Goal: Find specific page/section: Find specific page/section

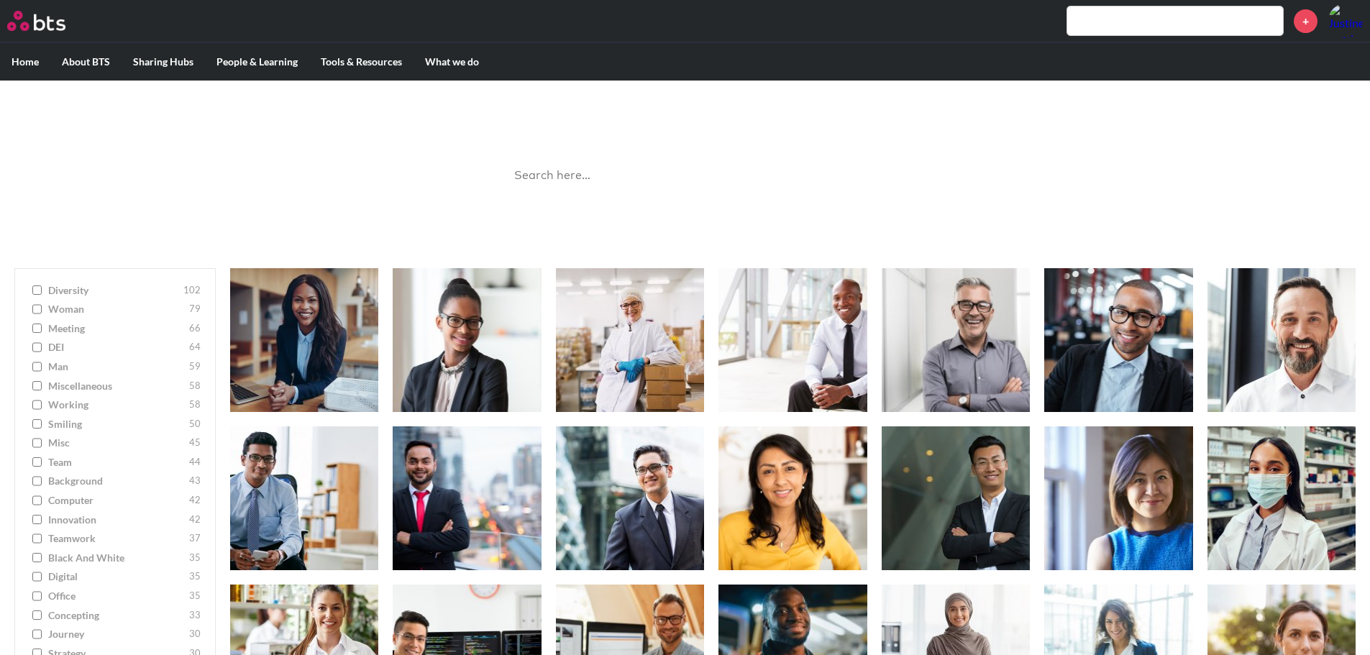
click at [36, 557] on input "Black and White 35" at bounding box center [36, 558] width 9 height 10
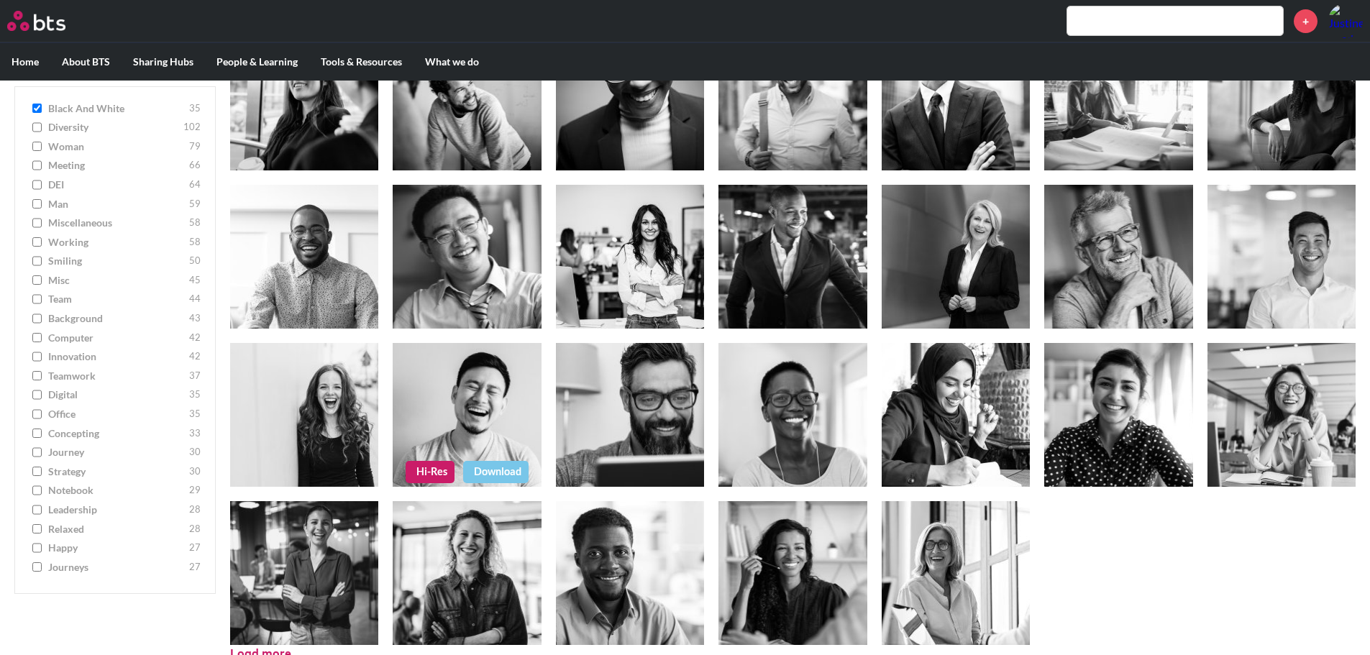
scroll to position [421, 0]
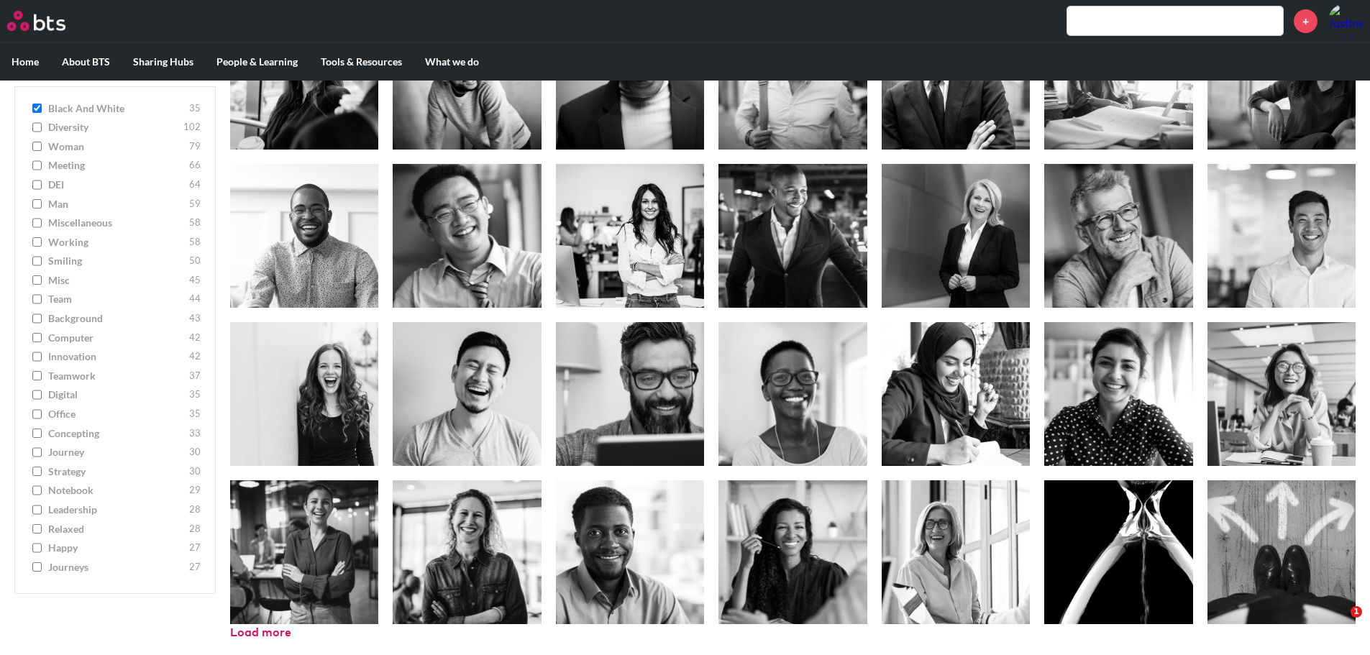
click at [35, 108] on input "Black and White 35" at bounding box center [36, 109] width 9 height 10
checkbox input "false"
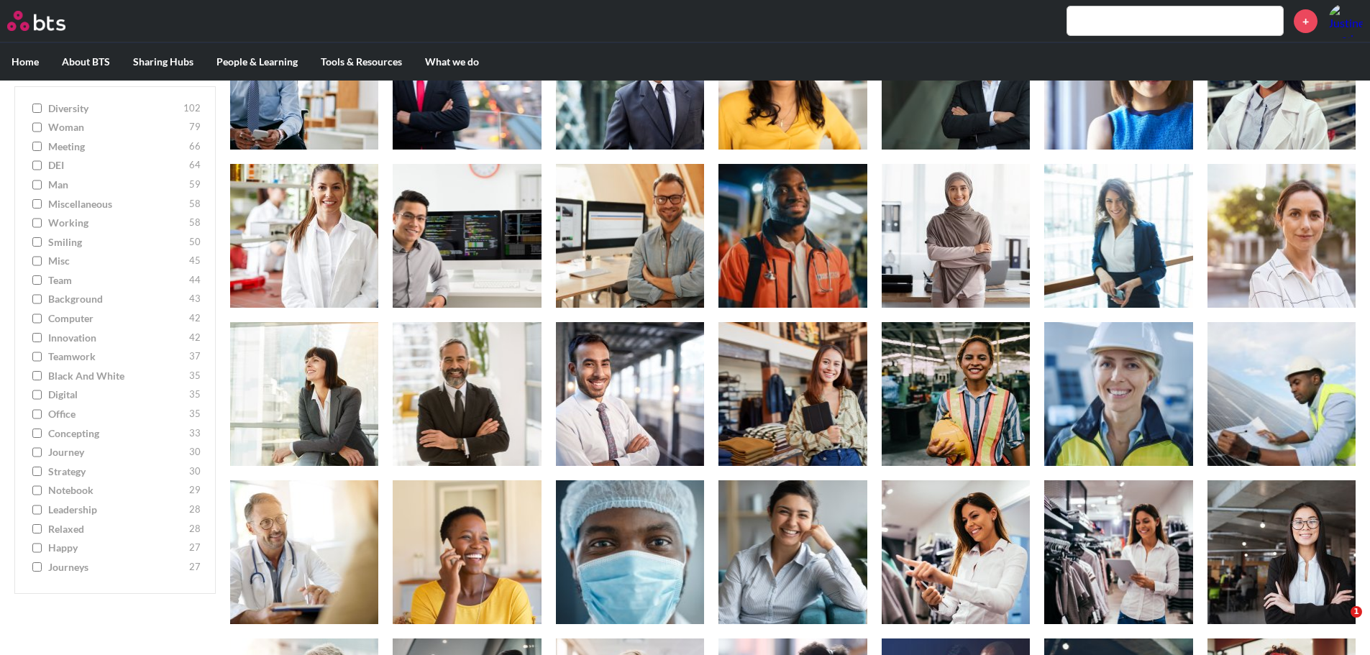
click at [37, 110] on input "diversity 102" at bounding box center [36, 109] width 9 height 10
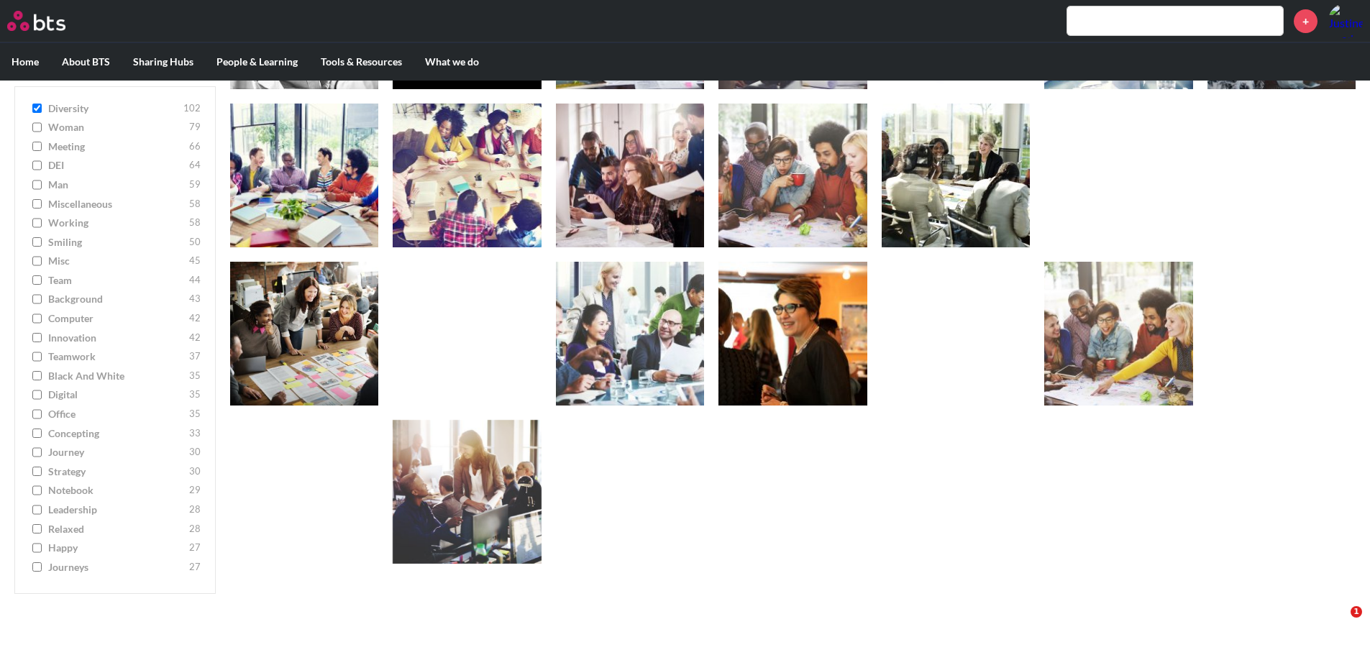
scroll to position [1787, 0]
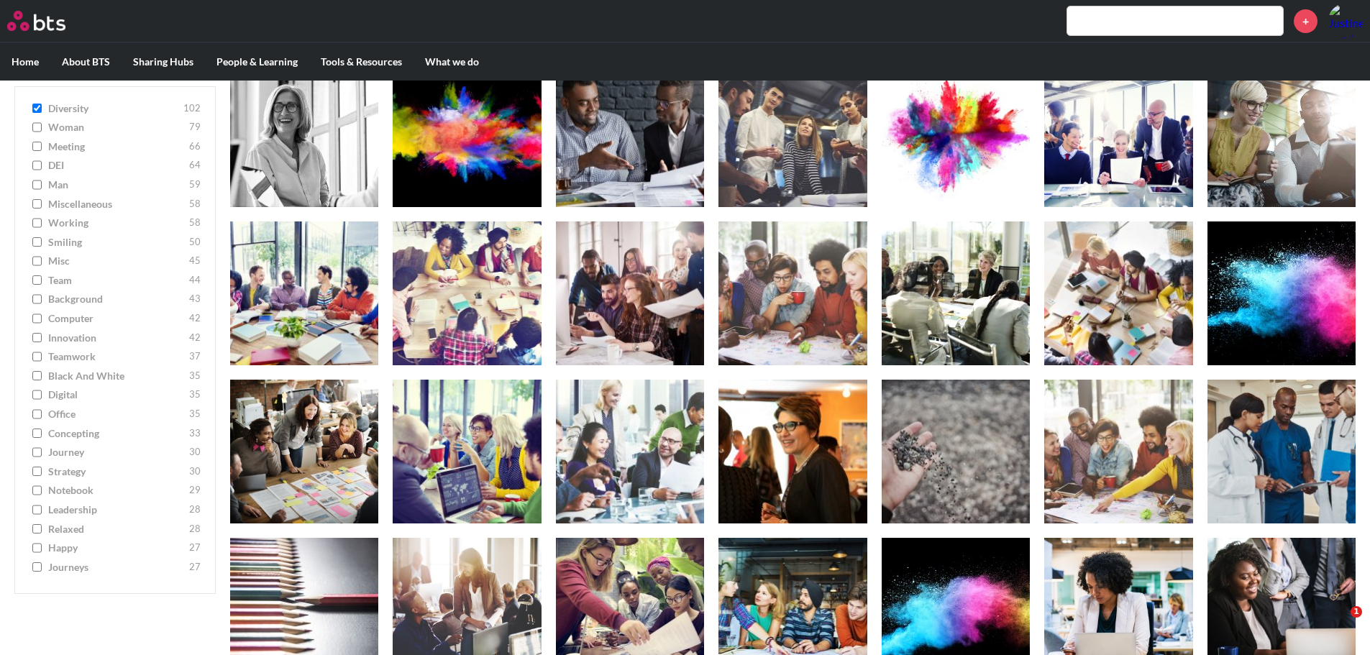
click at [35, 108] on input "diversity 102" at bounding box center [36, 109] width 9 height 10
checkbox input "false"
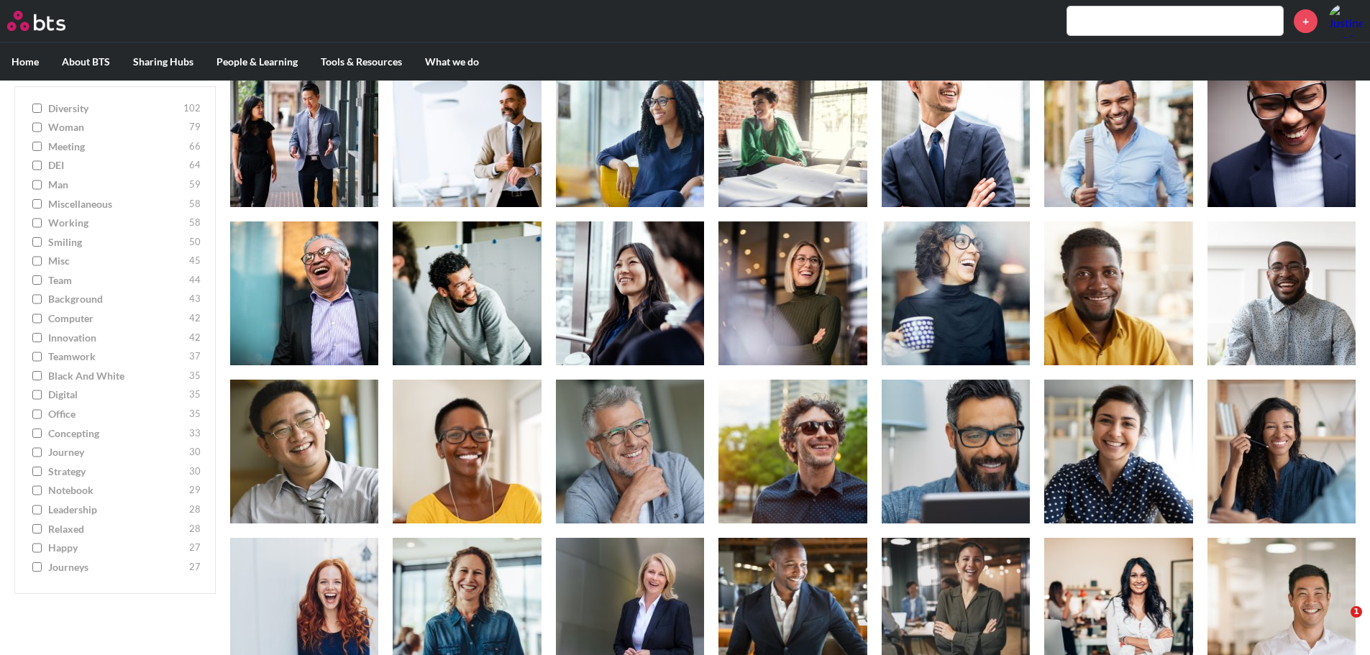
click at [40, 146] on input "meeting 66" at bounding box center [36, 147] width 9 height 10
checkbox input "true"
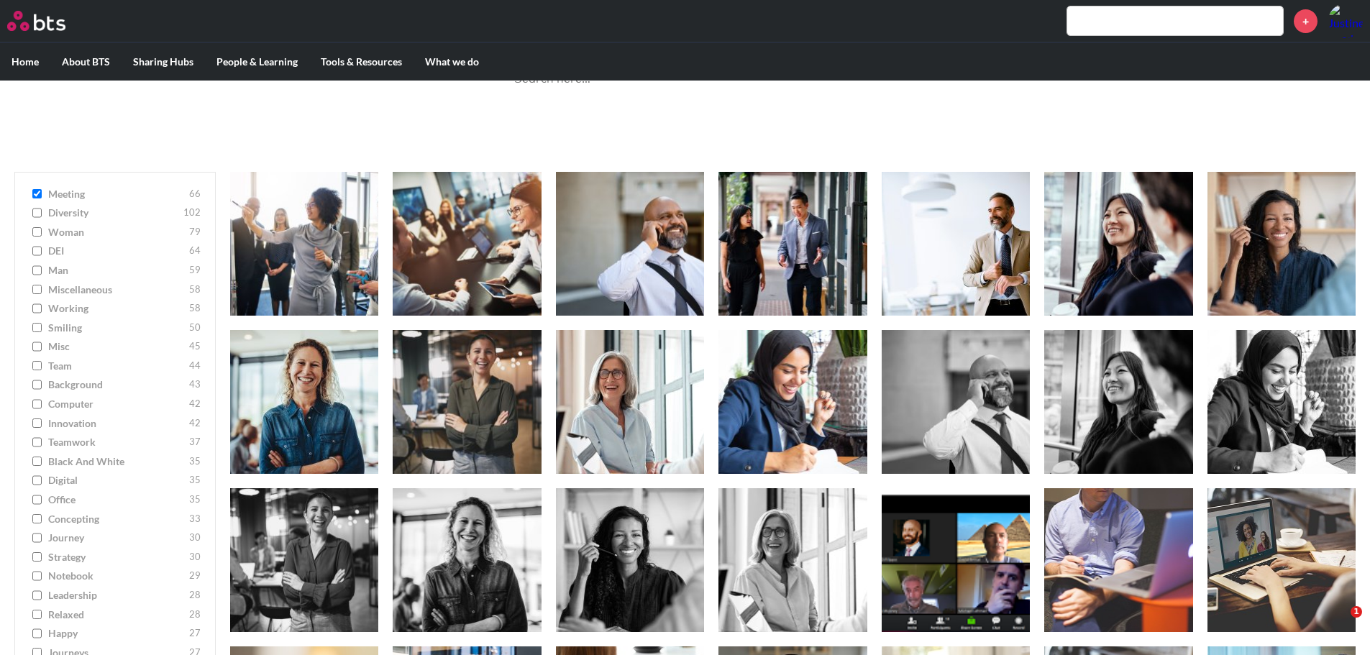
scroll to position [61, 0]
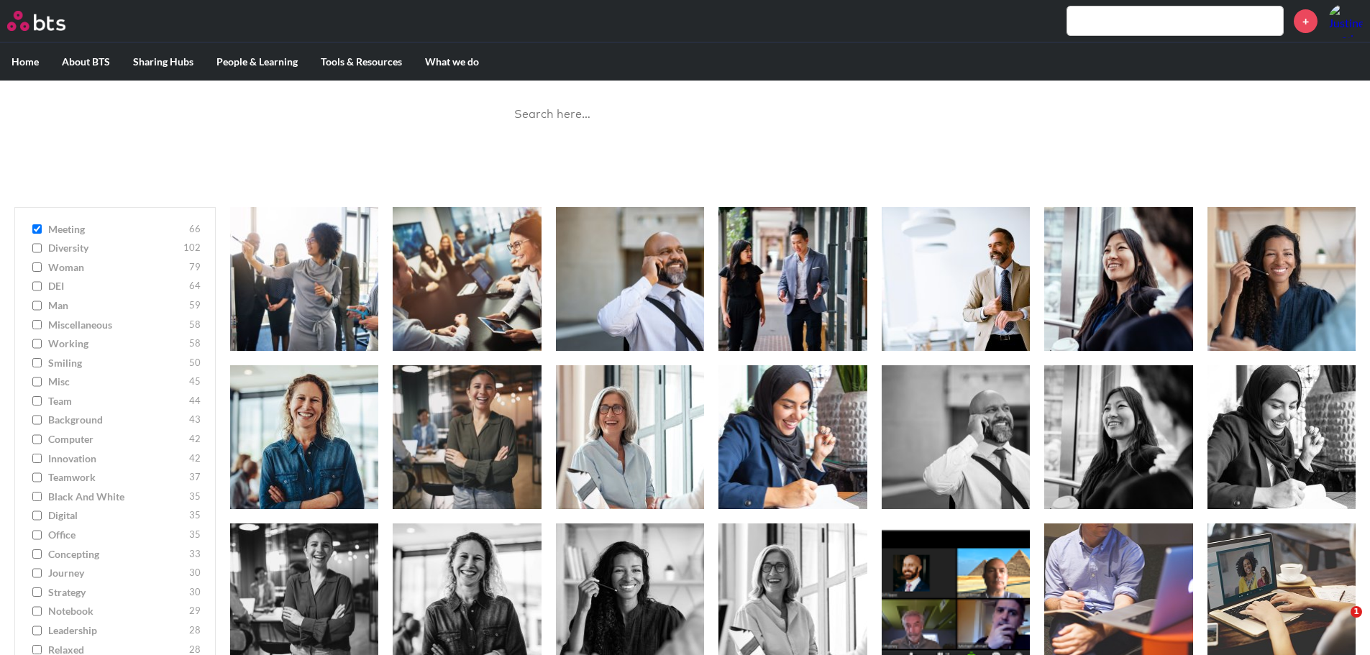
click at [35, 344] on input "working 58" at bounding box center [36, 344] width 9 height 10
checkbox input "true"
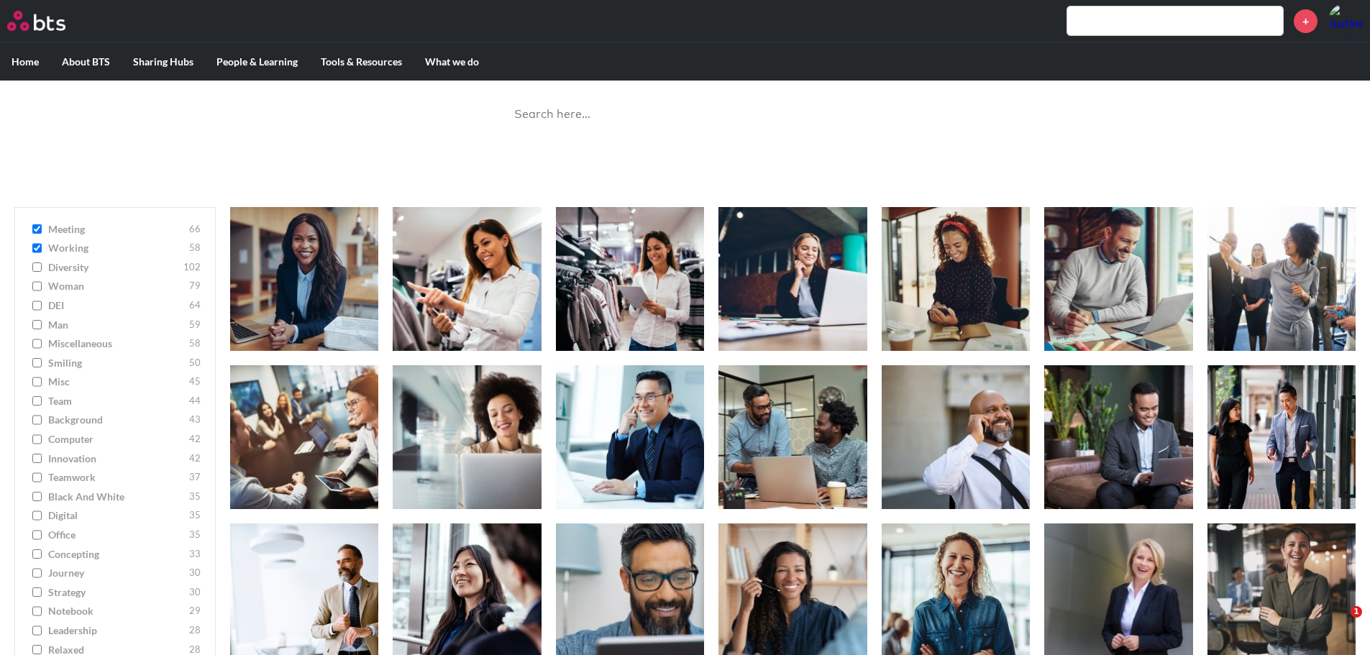
click at [38, 228] on input "meeting 66" at bounding box center [36, 229] width 9 height 10
checkbox input "false"
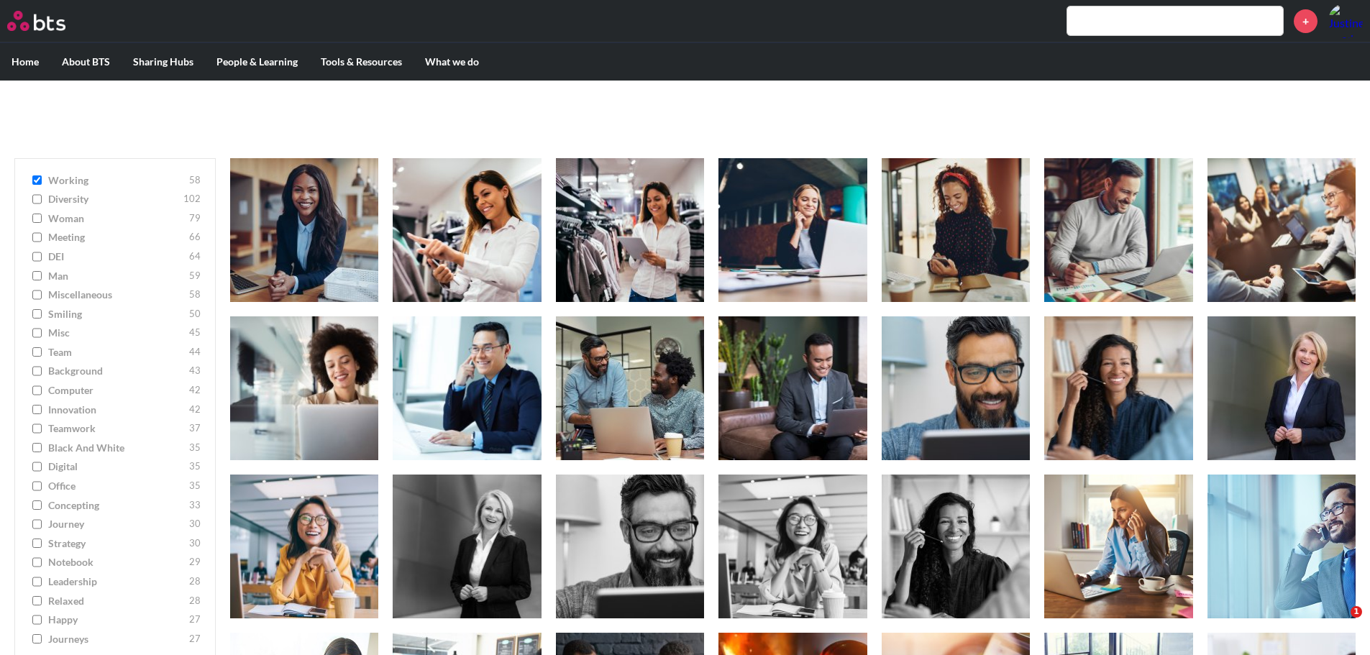
scroll to position [47, 0]
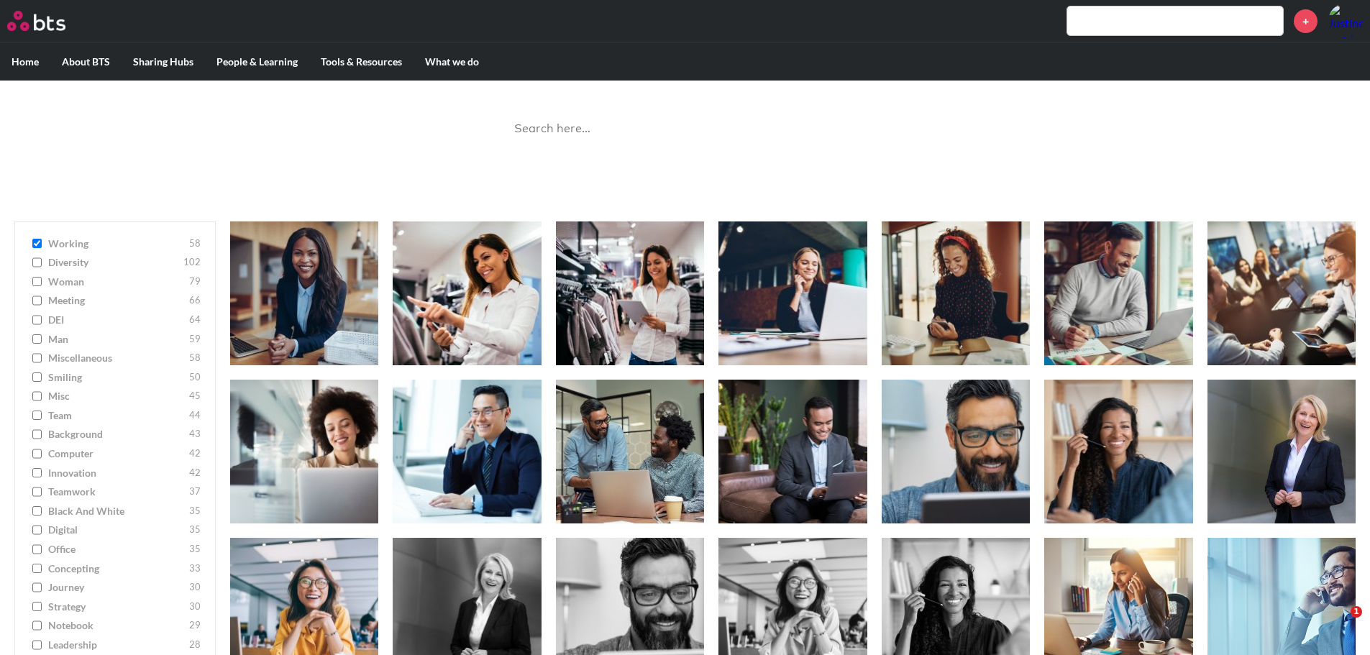
click at [37, 247] on input "working 58" at bounding box center [36, 244] width 9 height 10
checkbox input "false"
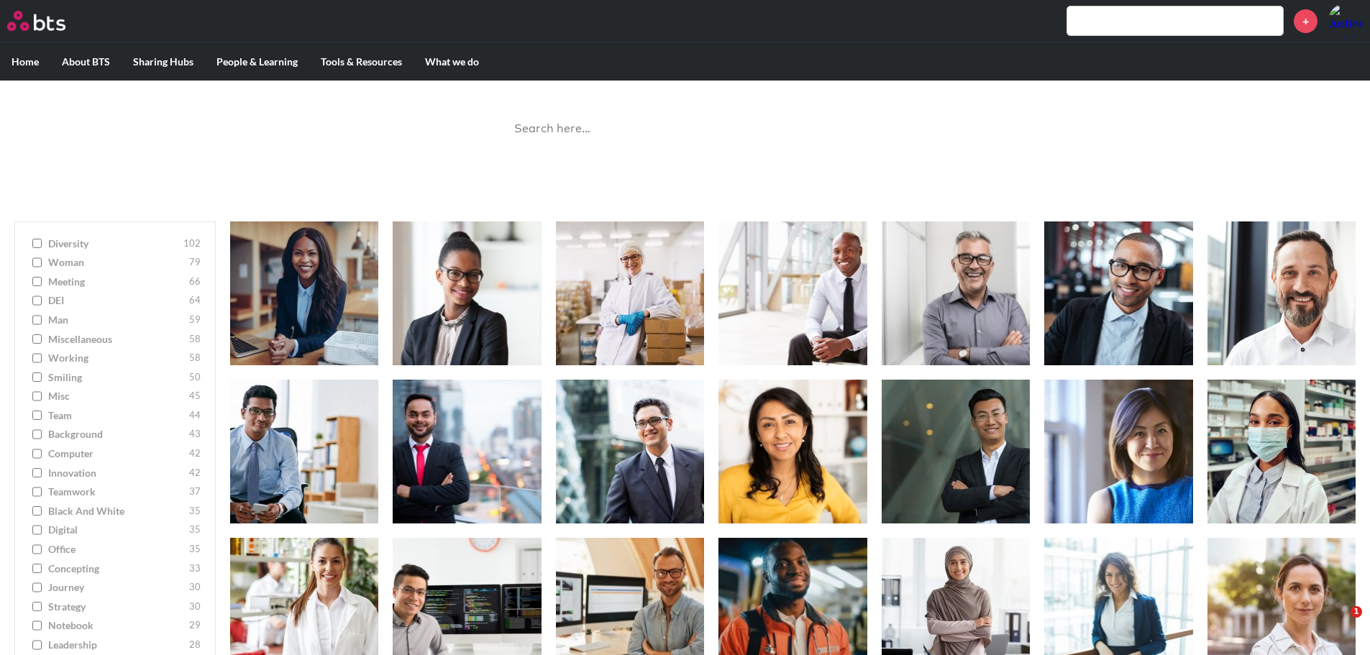
click at [40, 414] on input "team 44" at bounding box center [36, 416] width 9 height 10
checkbox input "true"
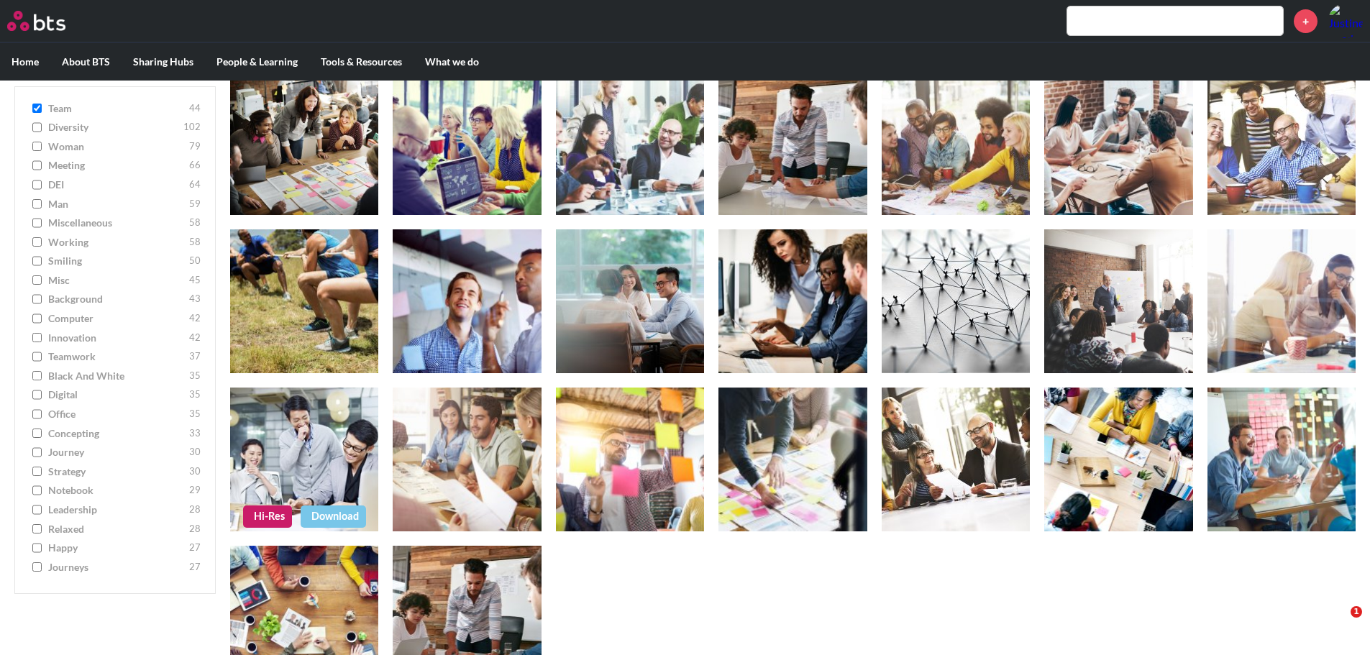
scroll to position [737, 0]
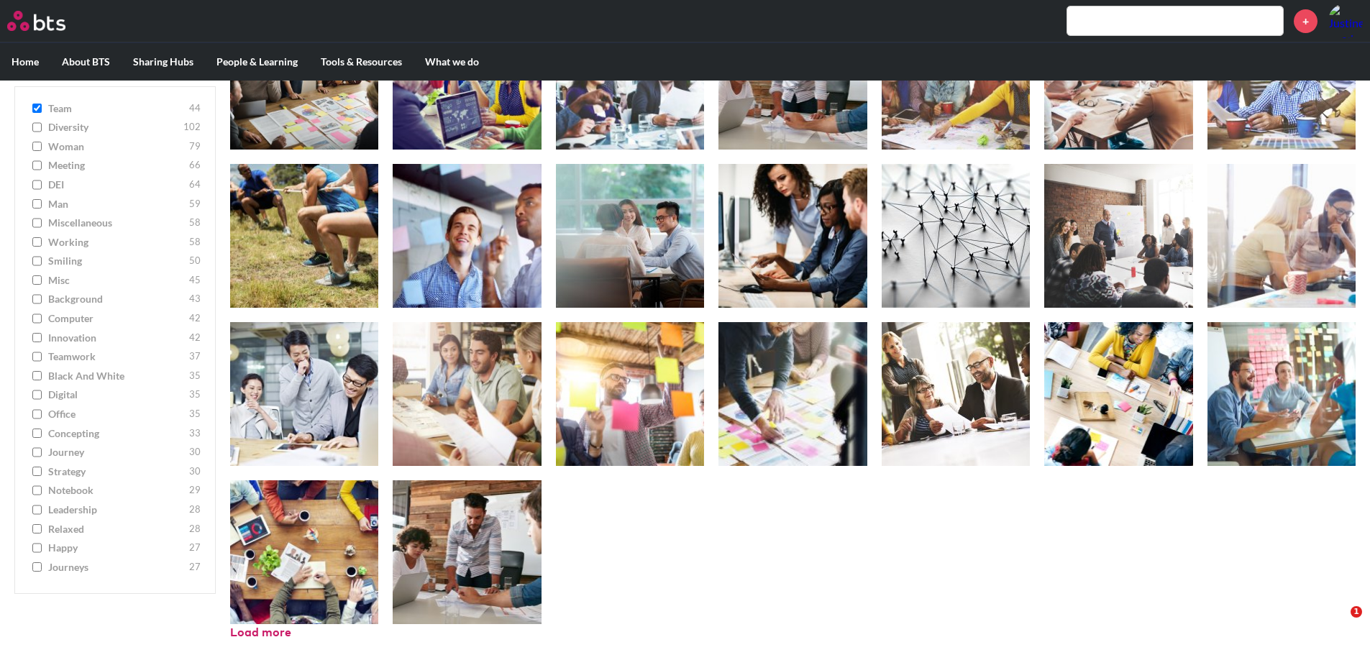
click at [37, 567] on input "journeys 27" at bounding box center [36, 567] width 9 height 10
checkbox input "true"
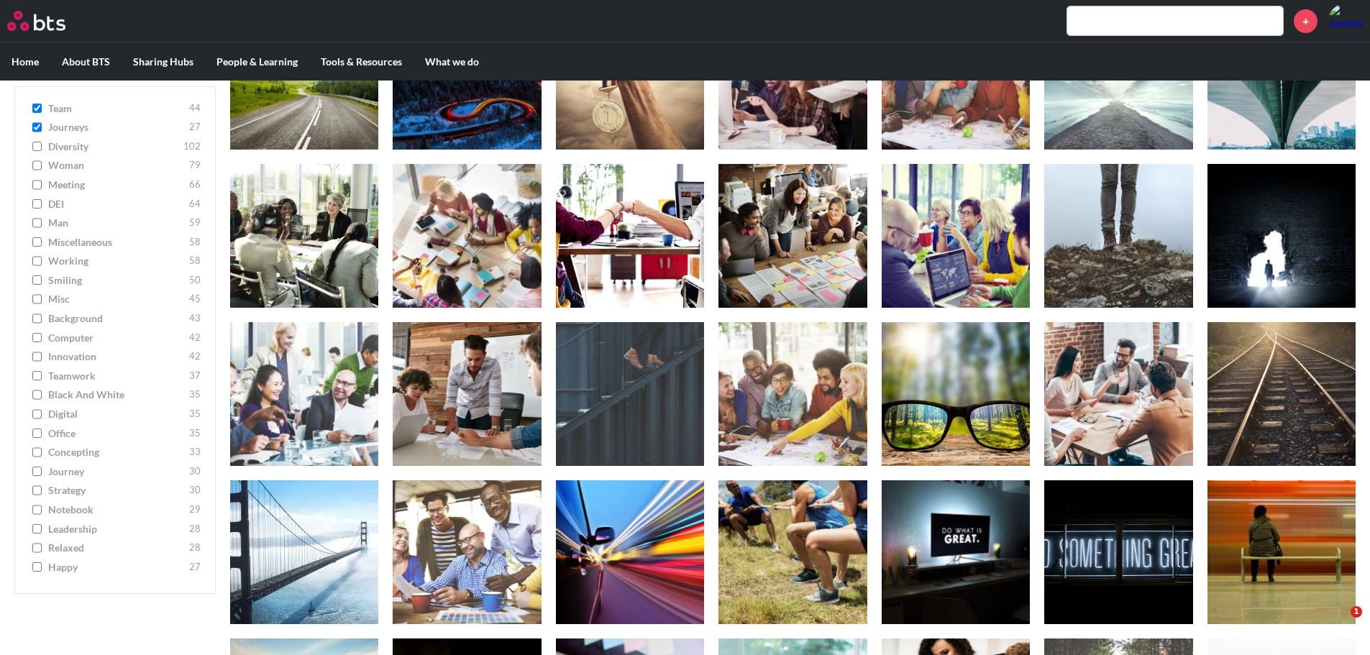
click at [38, 108] on input "team 44" at bounding box center [36, 109] width 9 height 10
checkbox input "false"
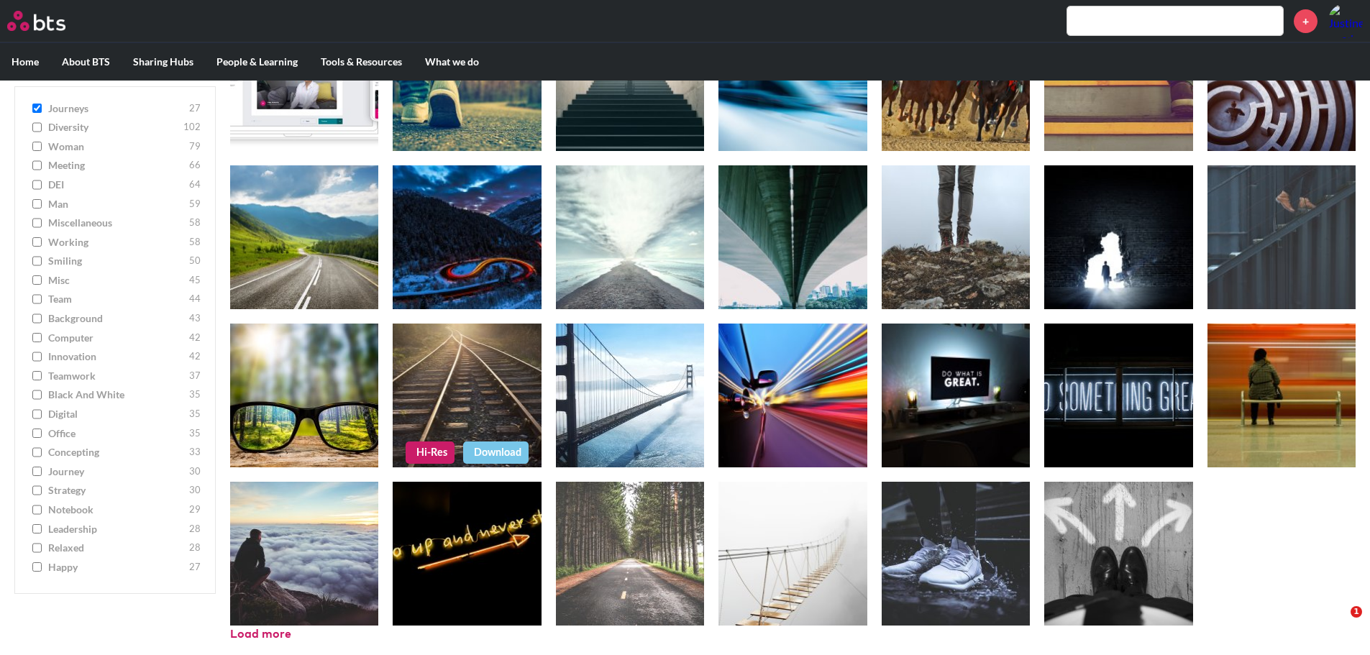
scroll to position [262, 0]
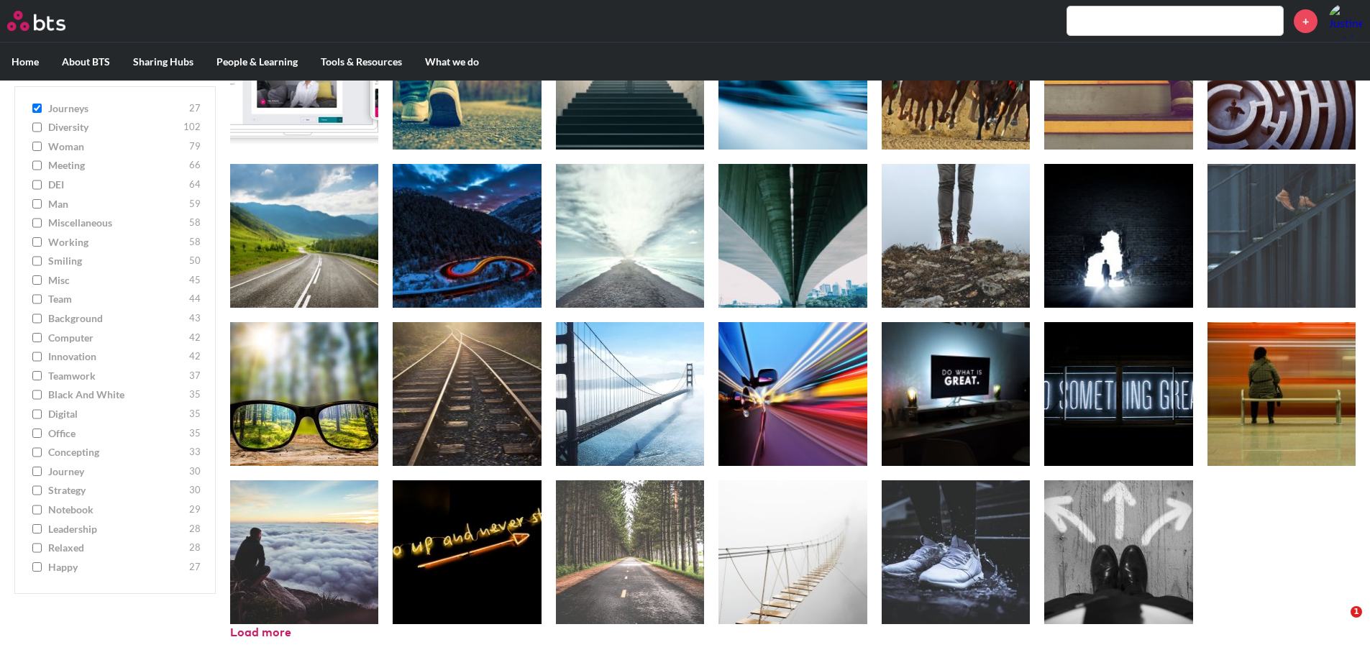
click at [38, 531] on input "leadership 28" at bounding box center [36, 529] width 9 height 10
checkbox input "true"
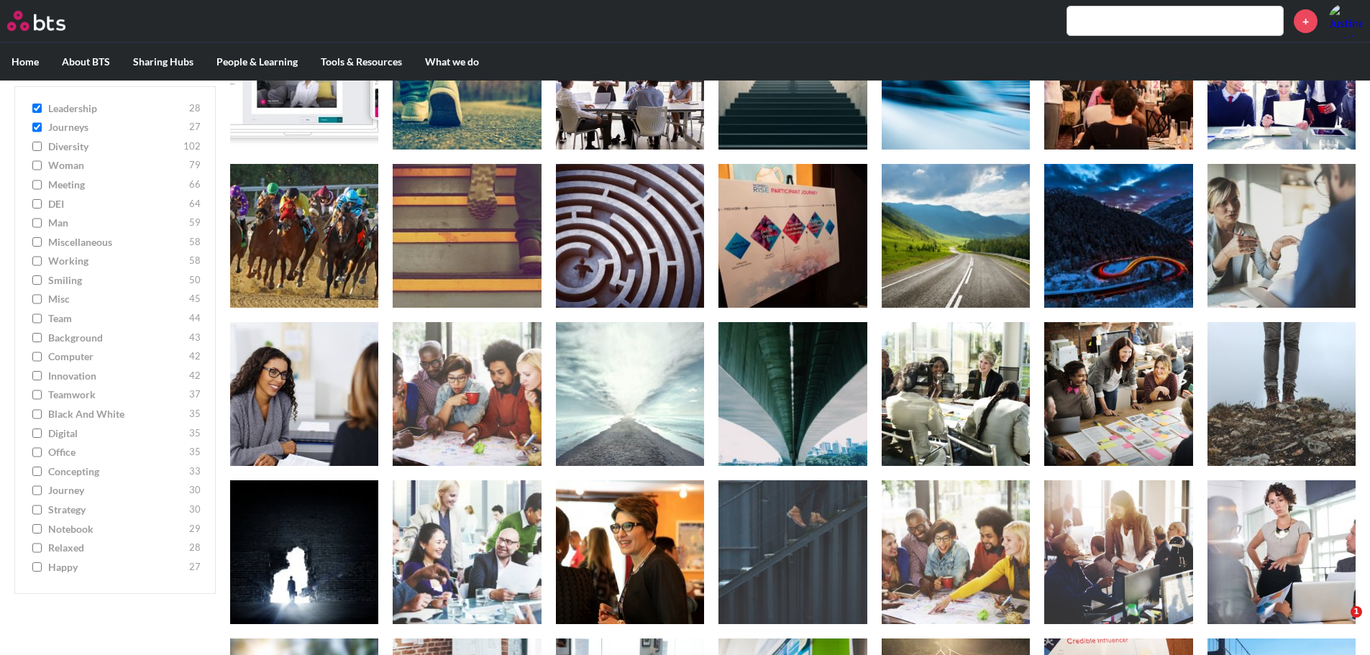
click at [36, 127] on input "journeys 27" at bounding box center [36, 128] width 9 height 10
checkbox input "false"
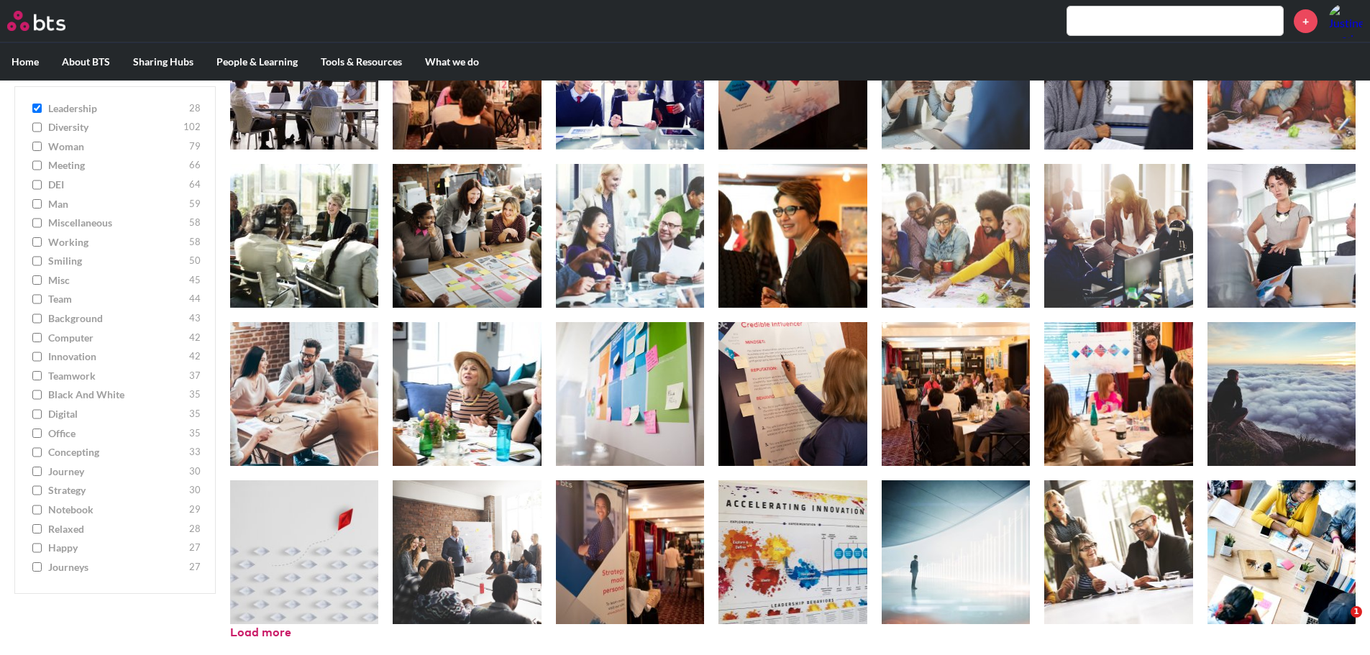
click at [39, 111] on input "leadership 28" at bounding box center [36, 109] width 9 height 10
checkbox input "false"
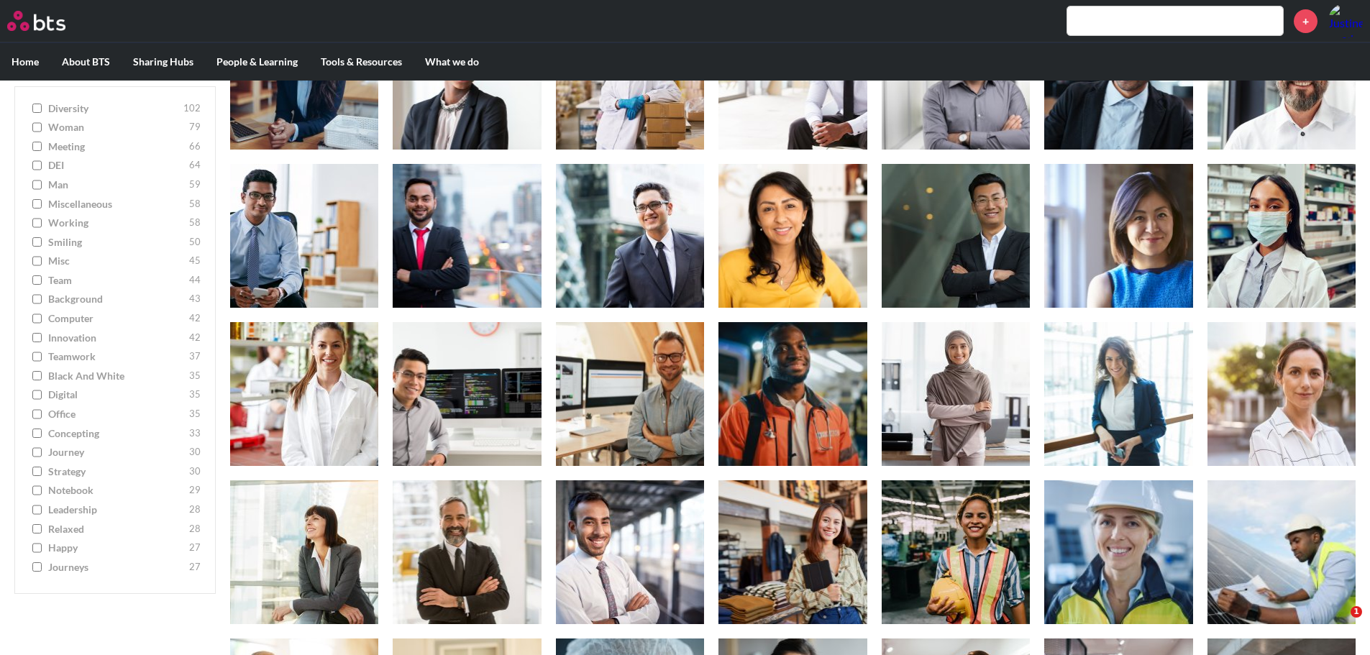
click at [37, 124] on input "woman [DEMOGRAPHIC_DATA]" at bounding box center [36, 128] width 9 height 10
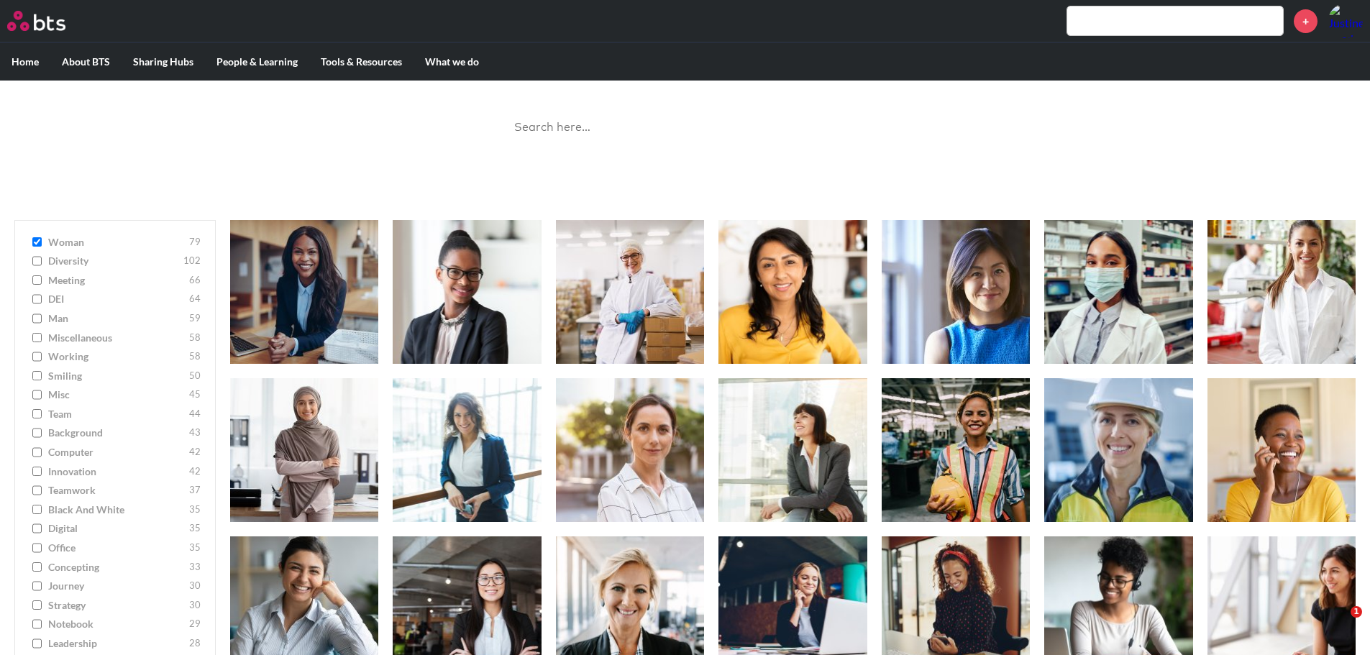
scroll to position [47, 0]
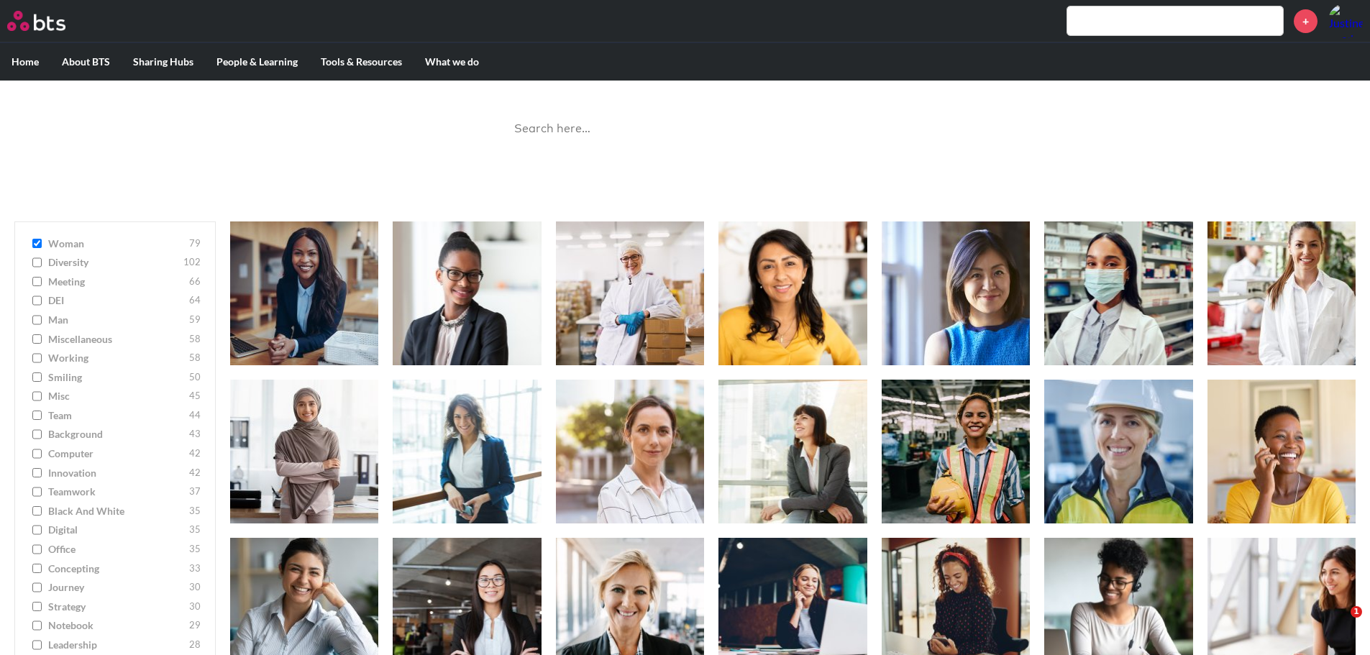
click at [36, 242] on input "woman [DEMOGRAPHIC_DATA]" at bounding box center [36, 244] width 9 height 10
checkbox input "false"
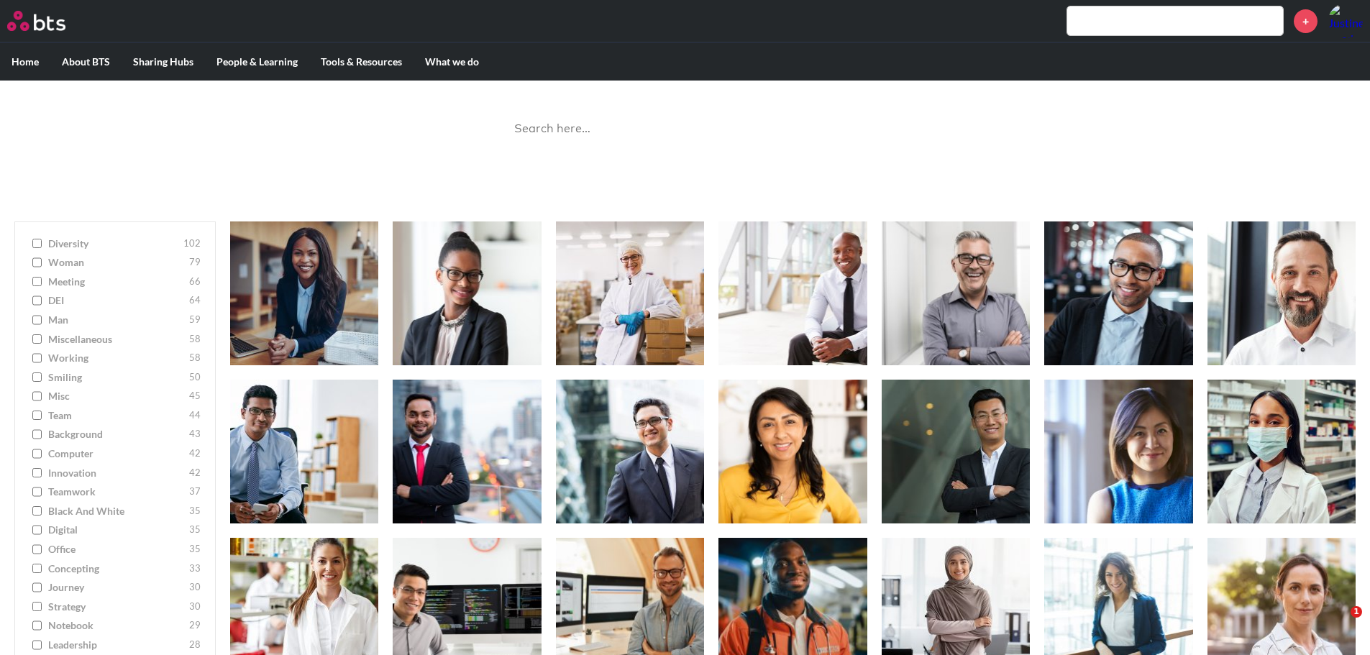
click at [37, 319] on input "man [DEMOGRAPHIC_DATA]" at bounding box center [36, 320] width 9 height 10
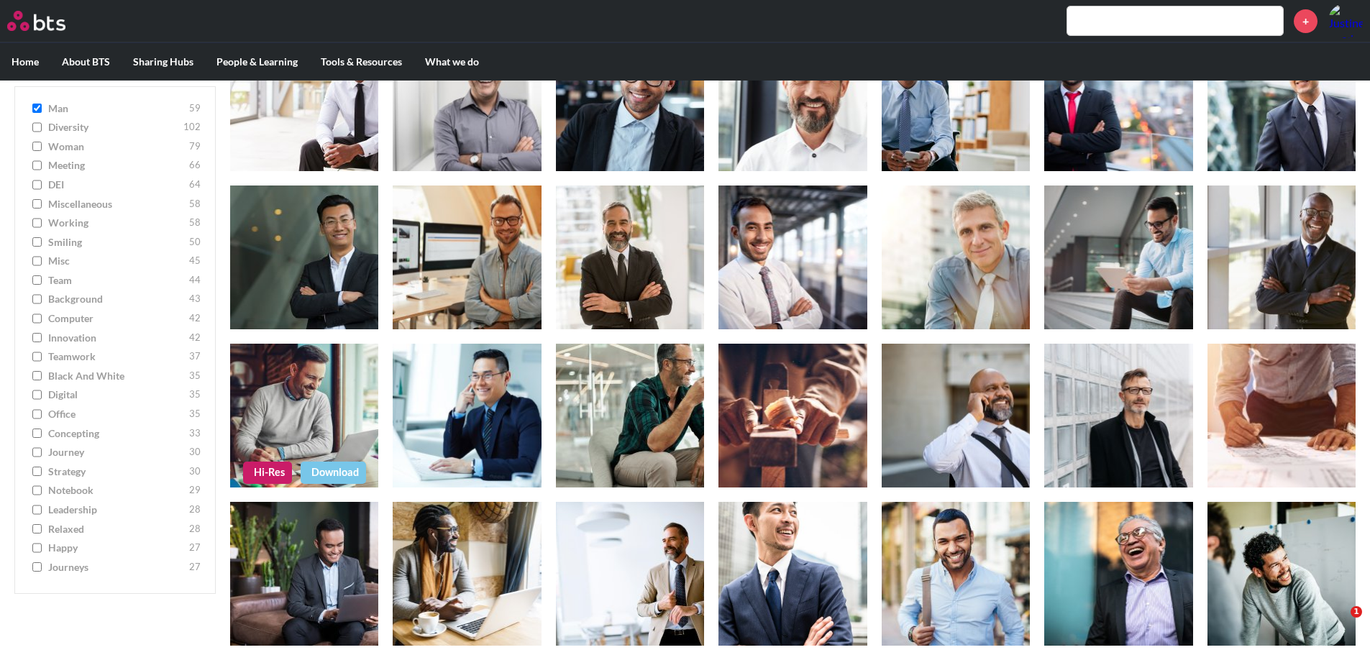
scroll to position [119, 0]
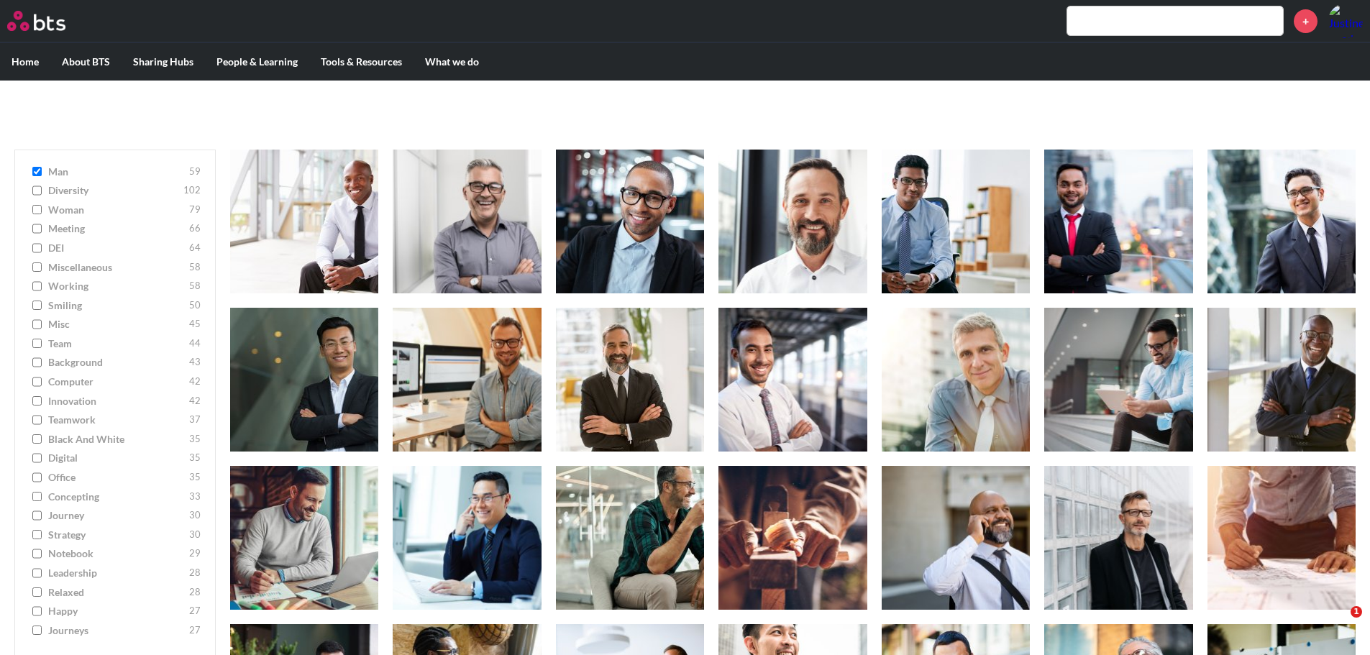
click at [37, 170] on input "man [DEMOGRAPHIC_DATA]" at bounding box center [36, 172] width 9 height 10
checkbox input "false"
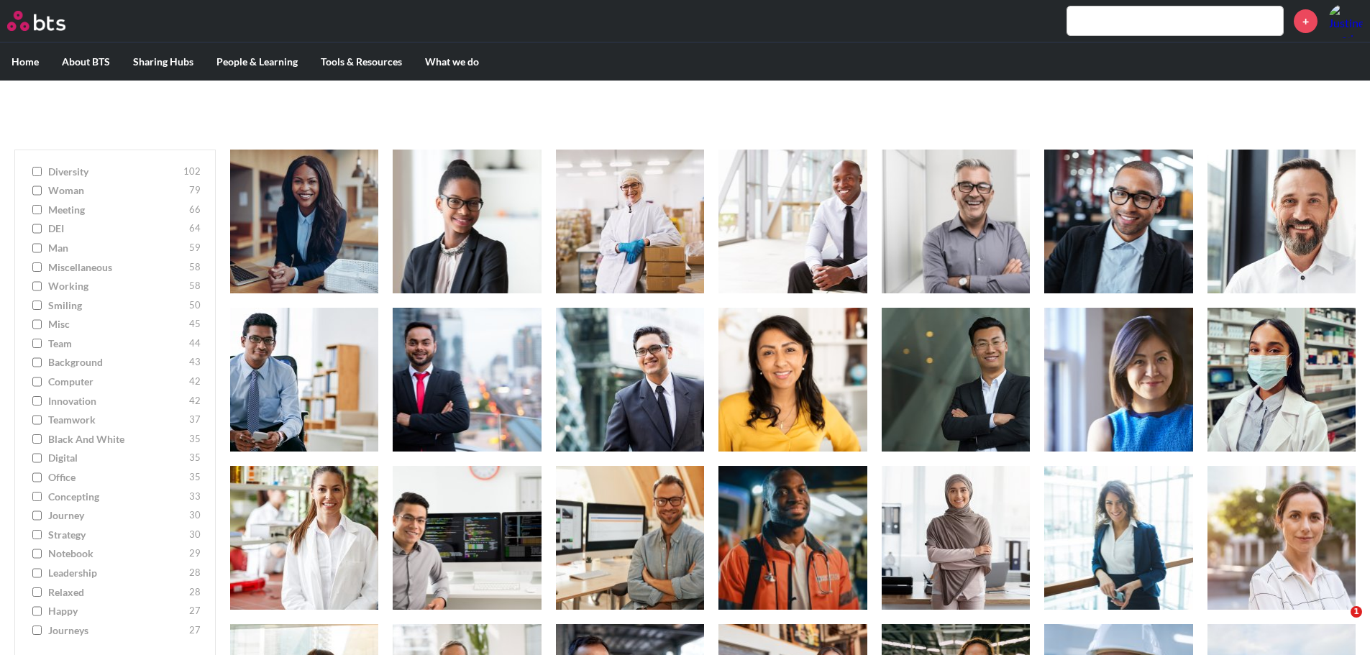
click at [37, 270] on input "miscellaneous 58" at bounding box center [36, 267] width 9 height 10
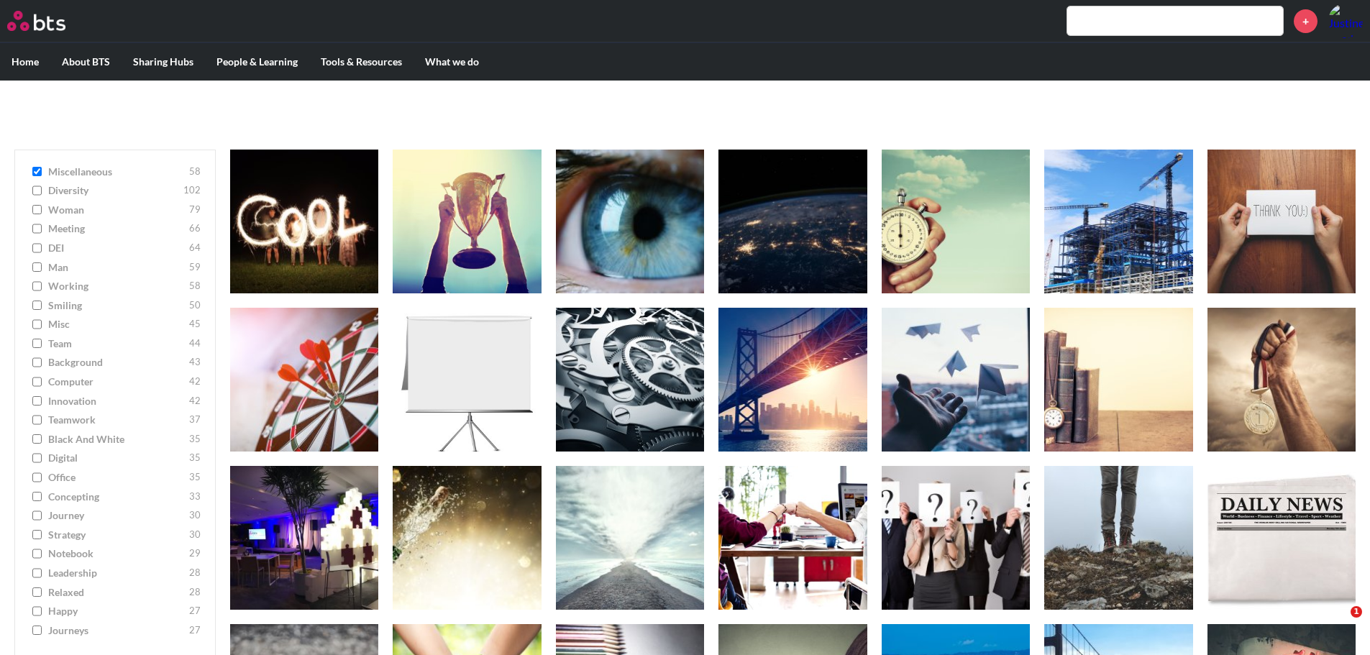
click at [40, 165] on label "miscellaneous 58" at bounding box center [114, 172] width 171 height 14
click at [40, 167] on input "miscellaneous 58" at bounding box center [36, 172] width 9 height 10
checkbox input "false"
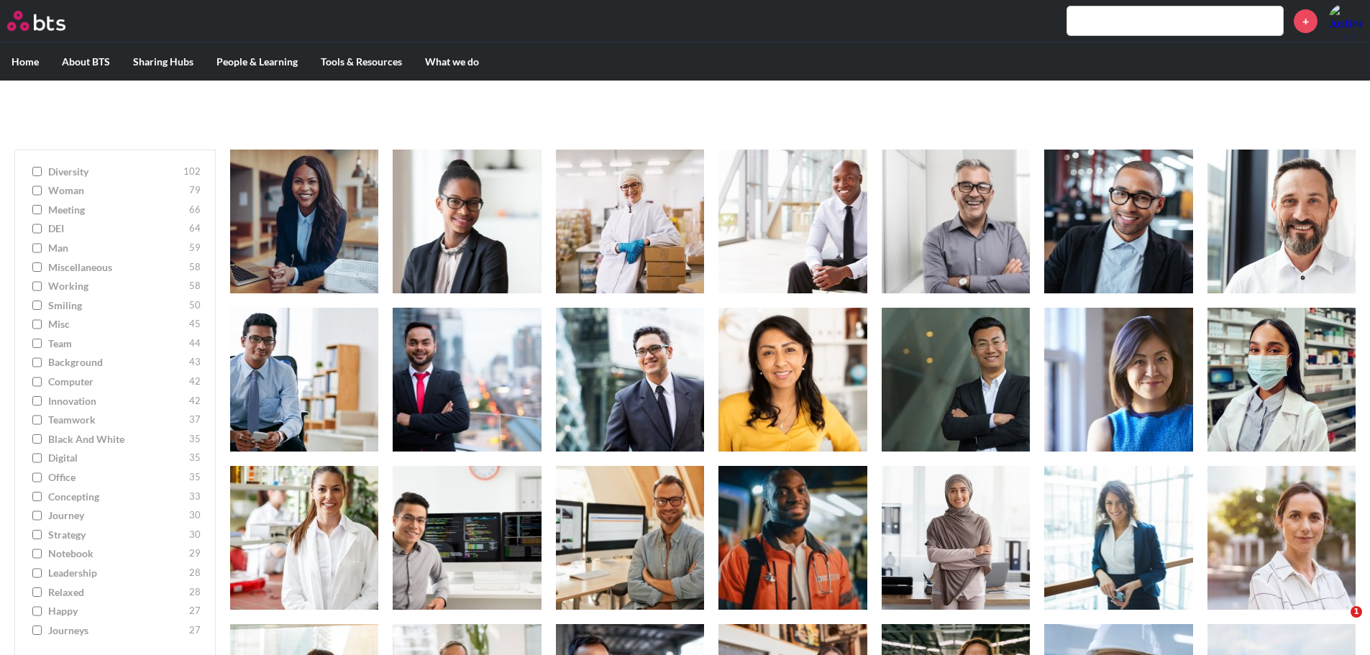
click at [38, 324] on input "misc 45" at bounding box center [36, 324] width 9 height 10
checkbox input "true"
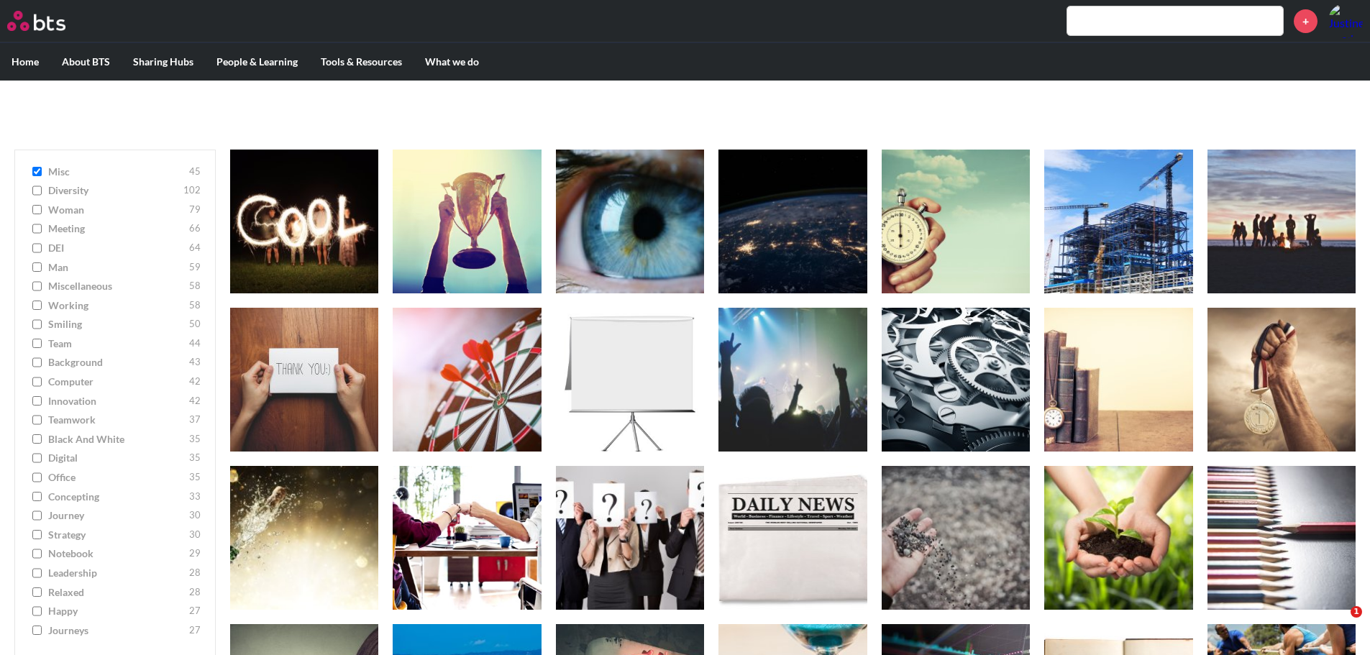
click at [38, 324] on input "smiling 50" at bounding box center [36, 324] width 9 height 10
checkbox input "true"
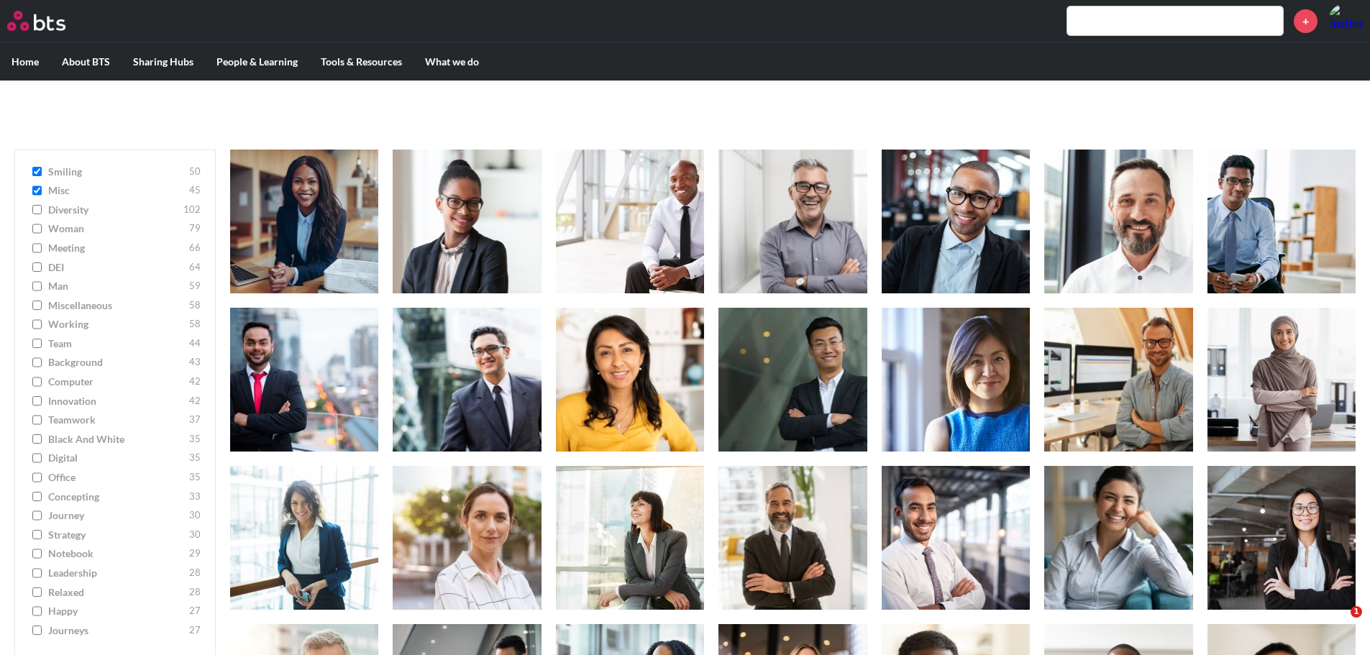
click at [38, 193] on input "misc 45" at bounding box center [36, 191] width 9 height 10
checkbox input "false"
click at [36, 170] on input "smiling 50" at bounding box center [36, 172] width 9 height 10
checkbox input "false"
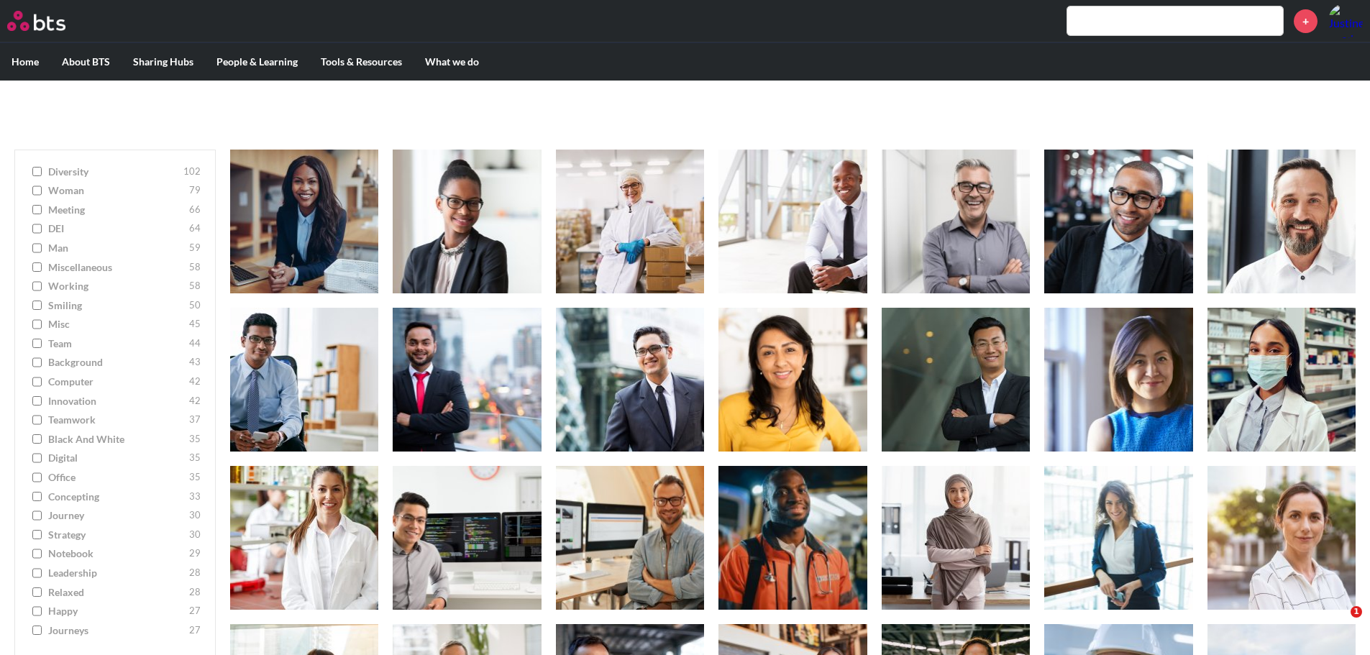
click at [36, 400] on input "innovation 42" at bounding box center [36, 401] width 9 height 10
checkbox input "true"
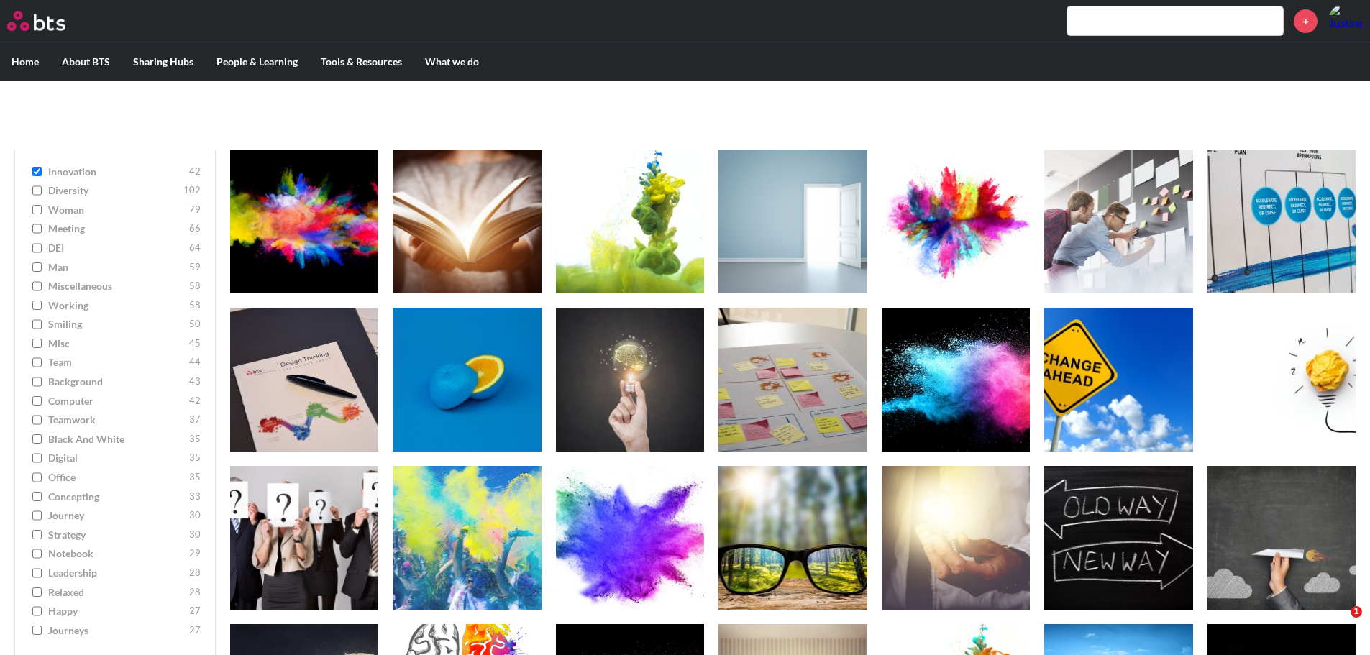
click at [36, 400] on input "computer 42" at bounding box center [36, 401] width 9 height 10
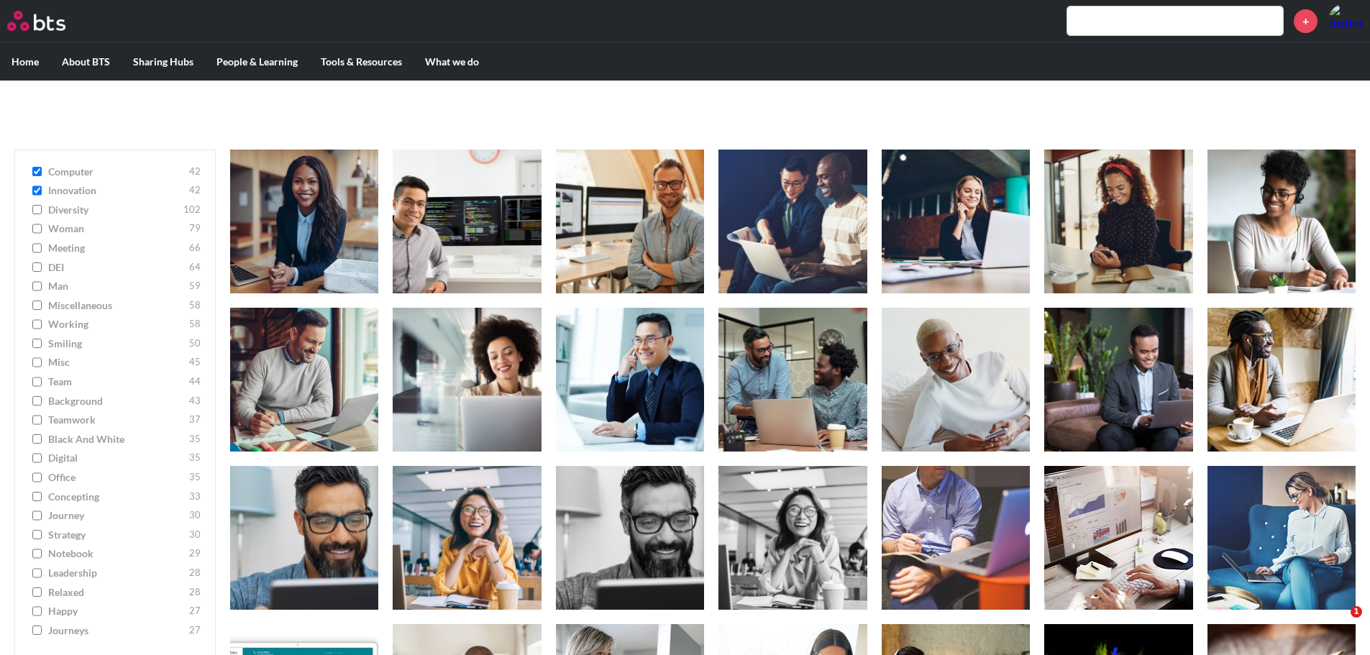
drag, startPoint x: 35, startPoint y: 421, endPoint x: 56, endPoint y: 329, distance: 94.4
click at [42, 405] on ul "computer 42 innovation 42 diversity 102 woman [DEMOGRAPHIC_DATA] meeting 66 DEI…" at bounding box center [114, 404] width 201 height 508
click at [35, 173] on input "computer 42" at bounding box center [36, 172] width 9 height 10
checkbox input "false"
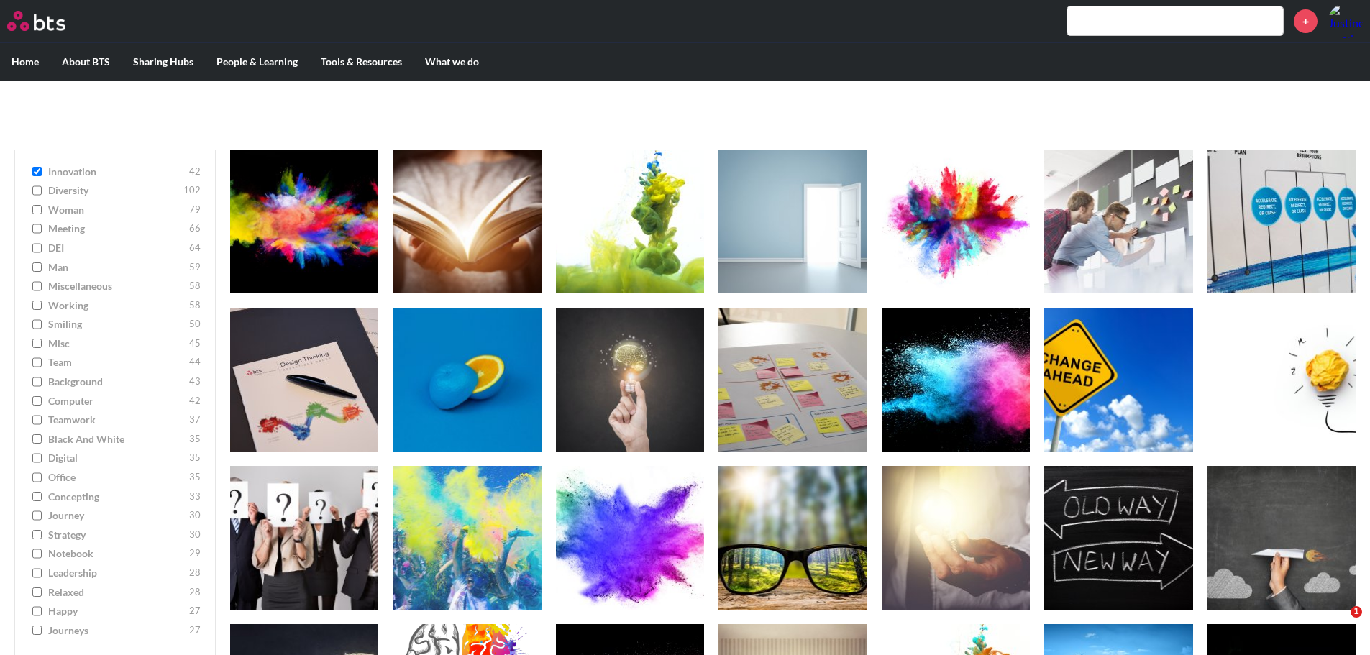
click at [37, 172] on input "innovation 42" at bounding box center [36, 172] width 9 height 10
checkbox input "false"
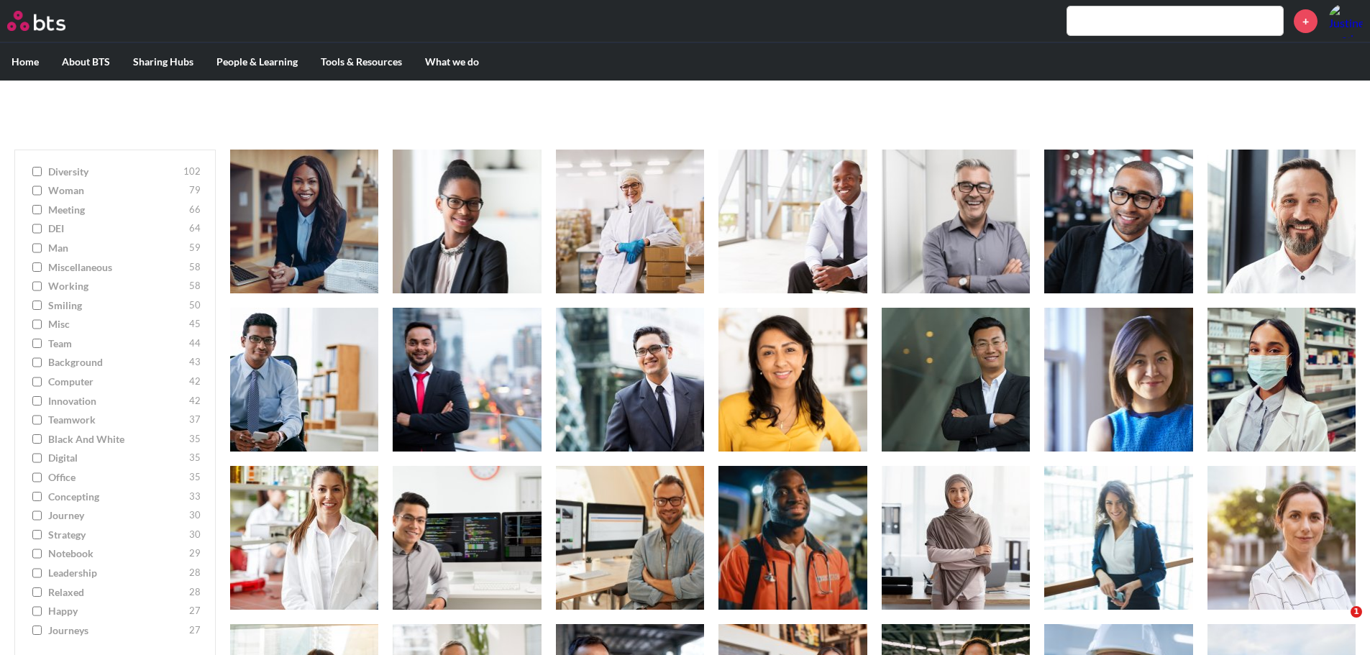
click at [37, 421] on input "teamwork 37" at bounding box center [36, 420] width 9 height 10
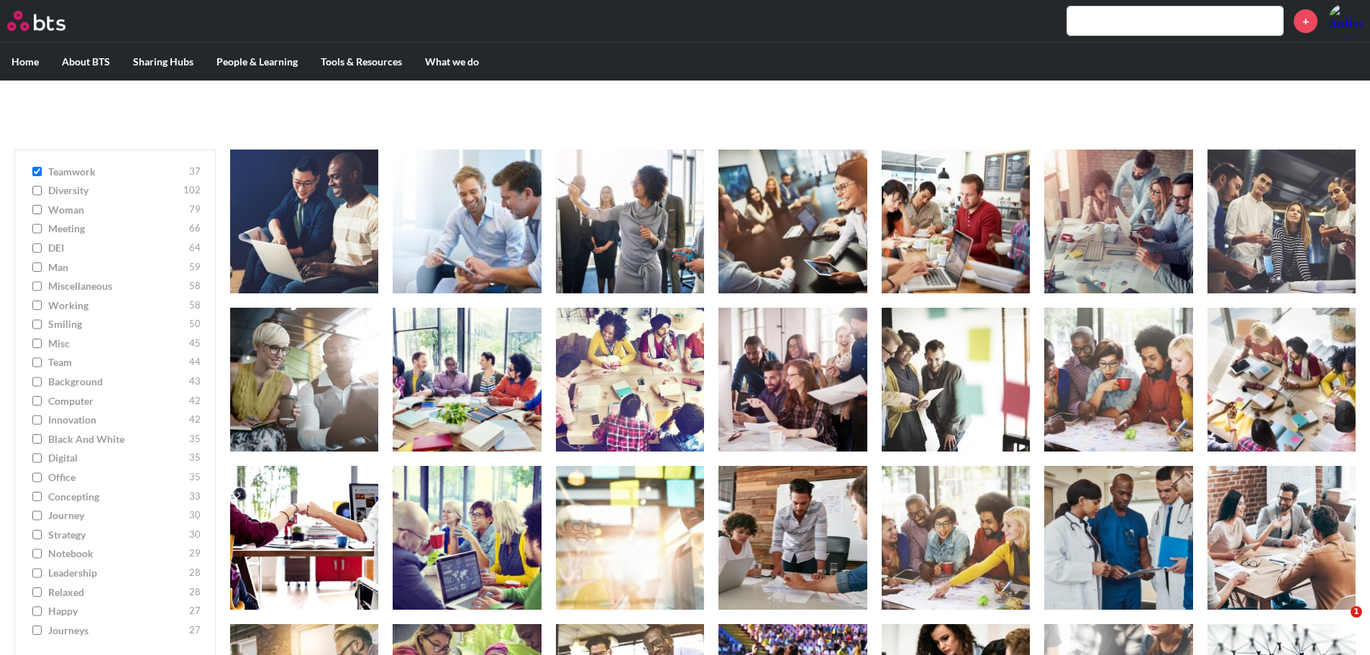
click at [37, 170] on input "teamwork 37" at bounding box center [36, 172] width 9 height 10
checkbox input "false"
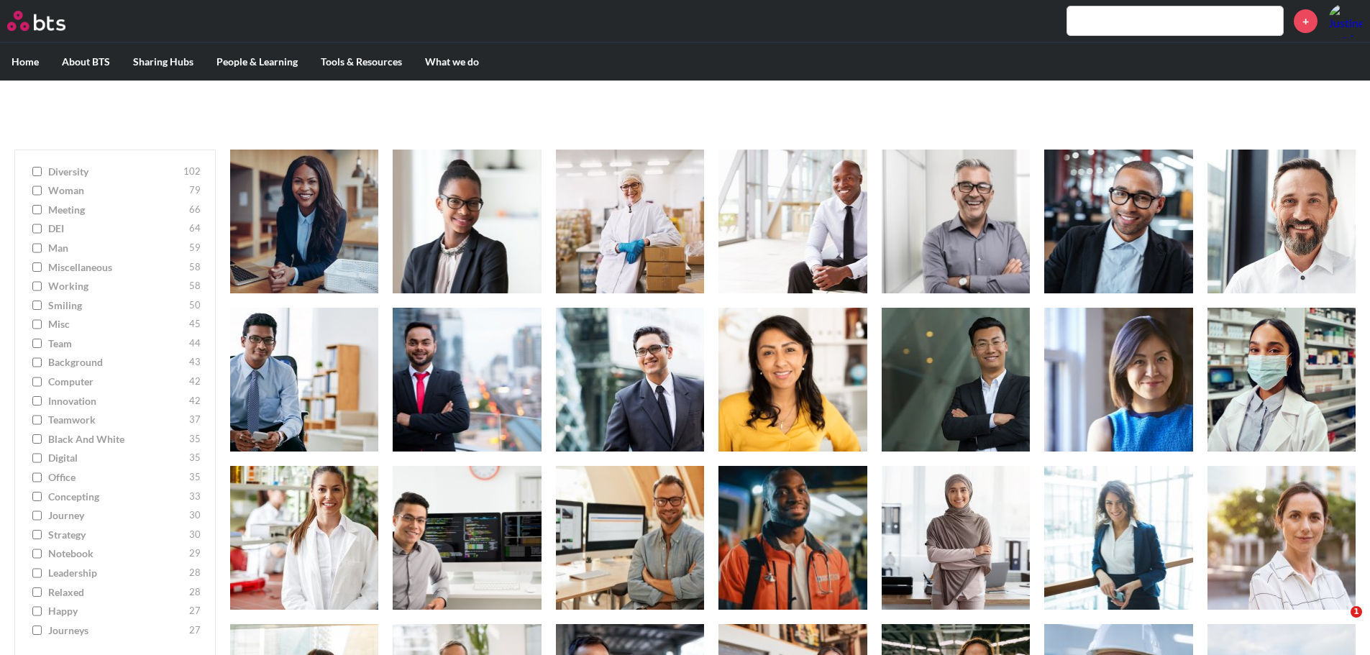
click at [37, 459] on input "digital 35" at bounding box center [36, 458] width 9 height 10
checkbox input "true"
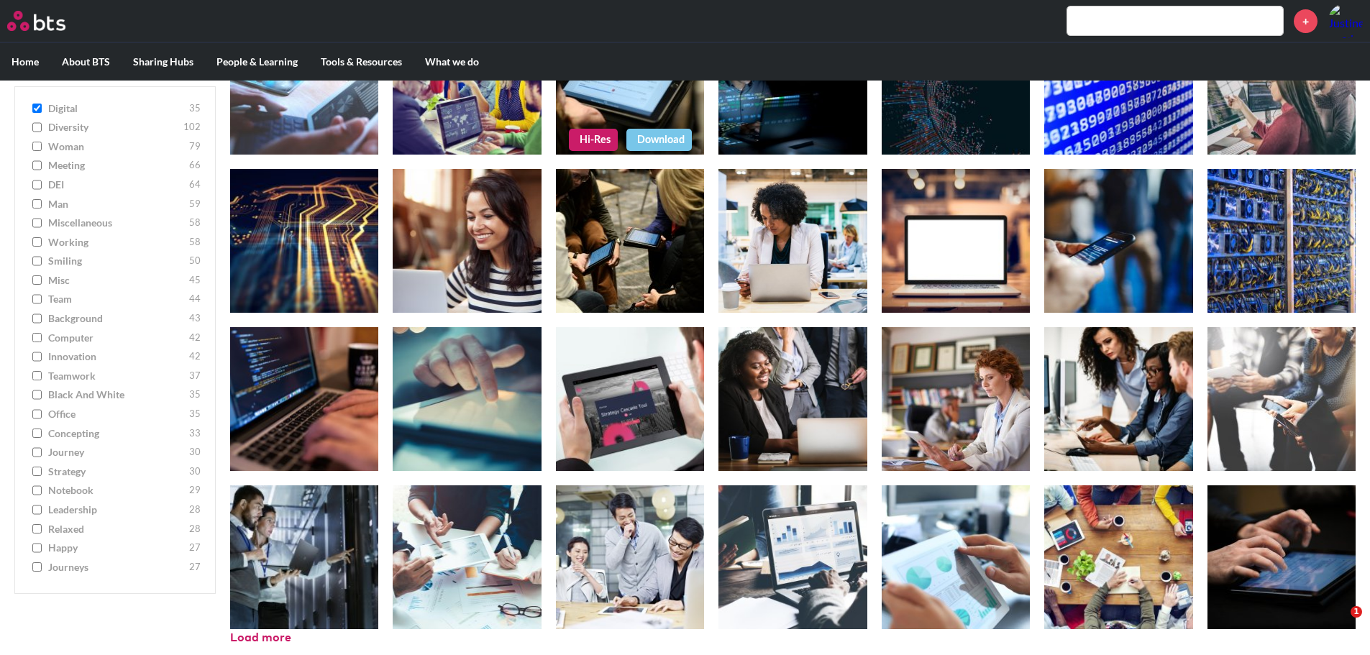
scroll to position [421, 0]
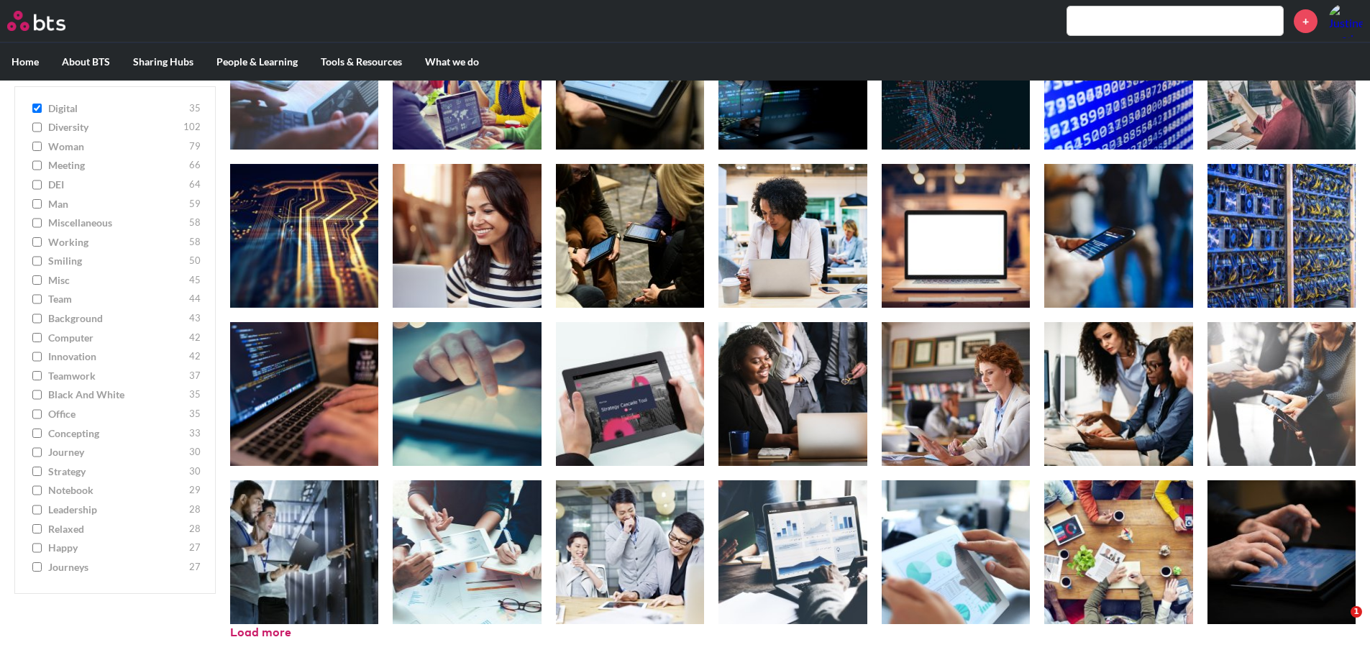
click at [40, 433] on input "concepting 33" at bounding box center [36, 434] width 9 height 10
checkbox input "true"
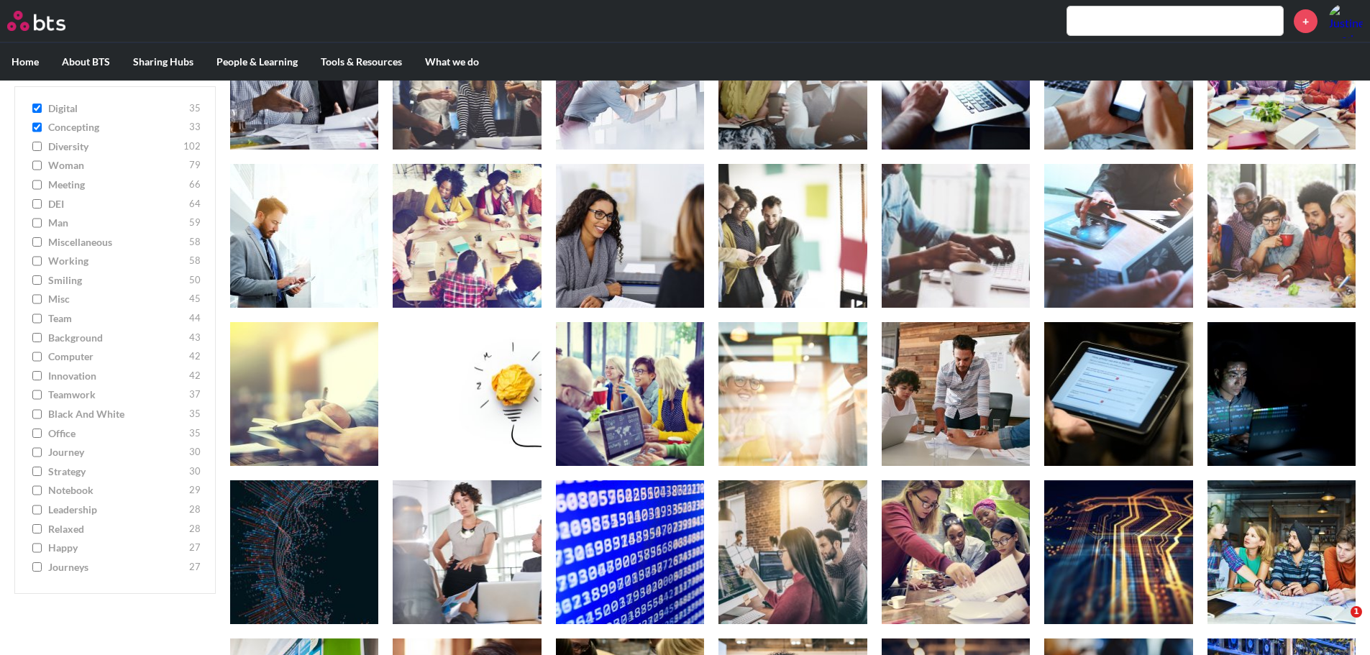
click at [35, 105] on input "digital 35" at bounding box center [36, 109] width 9 height 10
checkbox input "false"
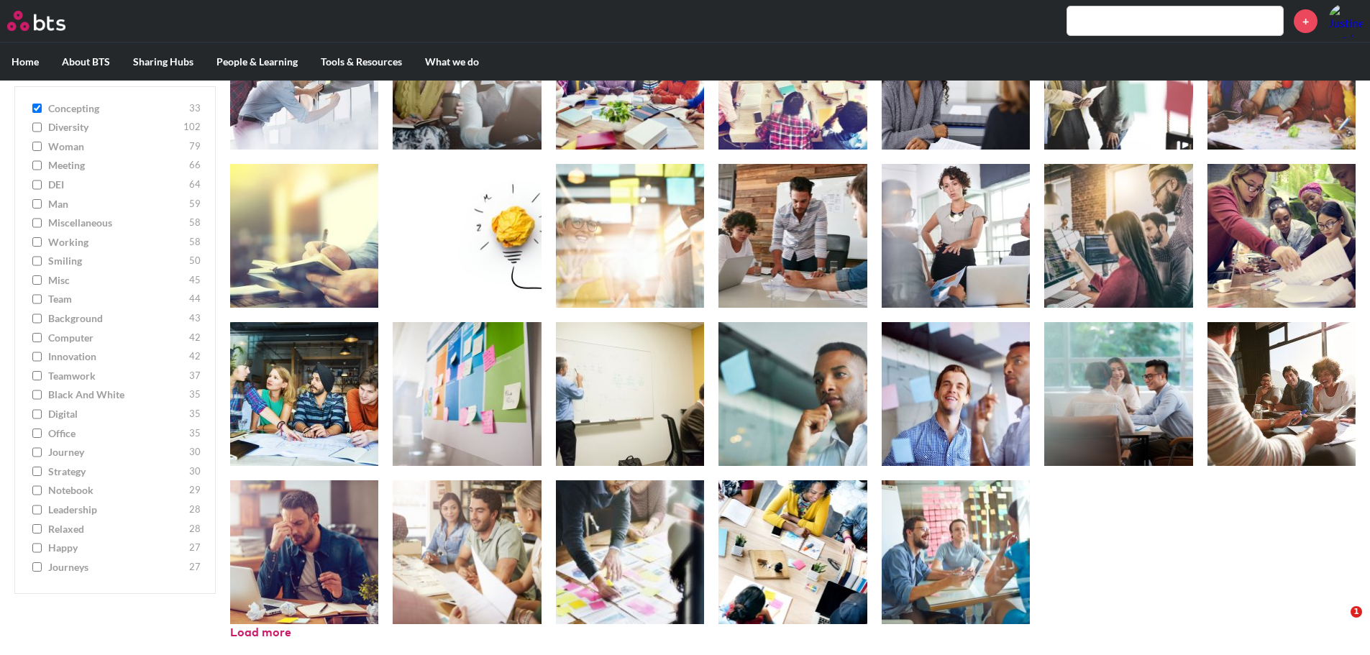
click at [37, 108] on input "concepting 33" at bounding box center [36, 109] width 9 height 10
checkbox input "false"
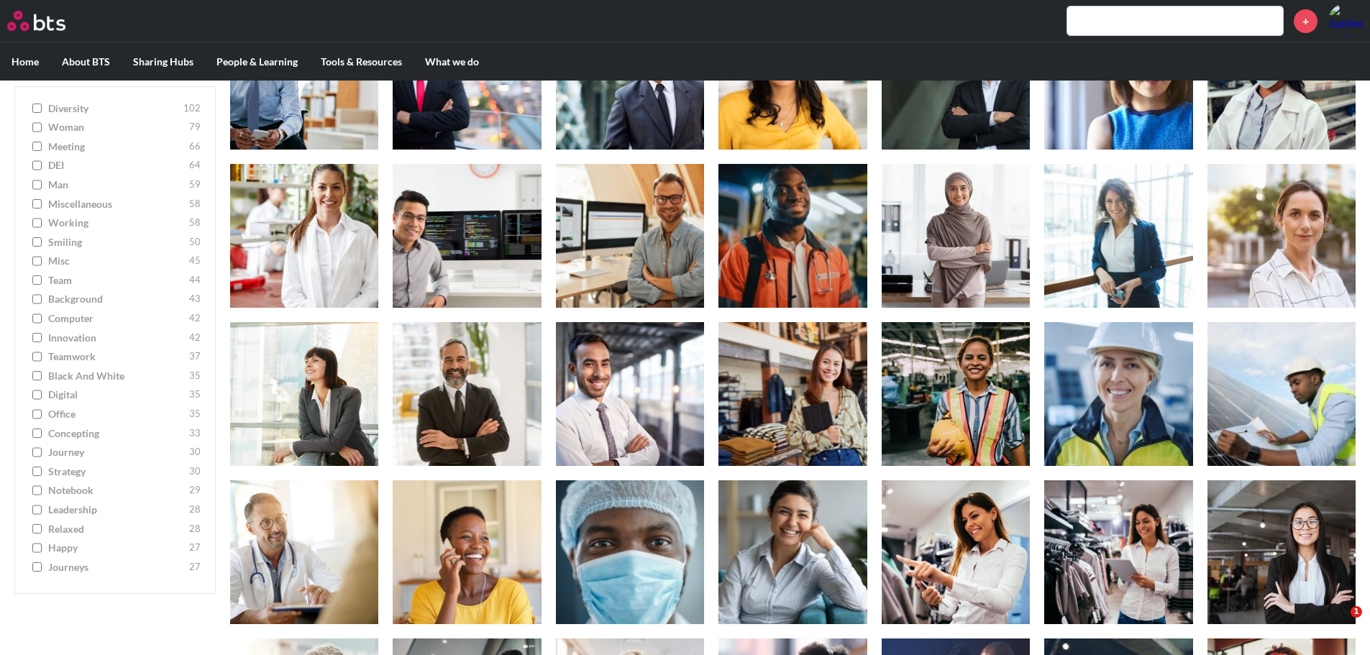
click at [38, 415] on input "office 35" at bounding box center [36, 415] width 9 height 10
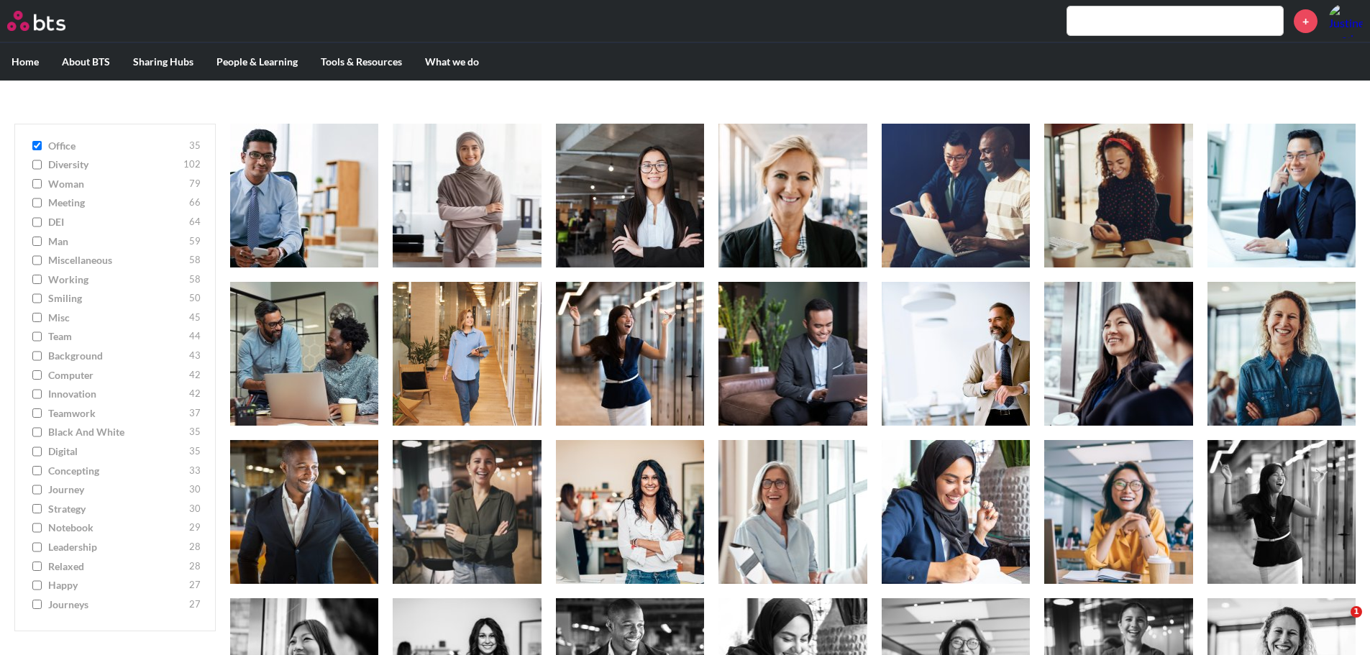
scroll to position [133, 0]
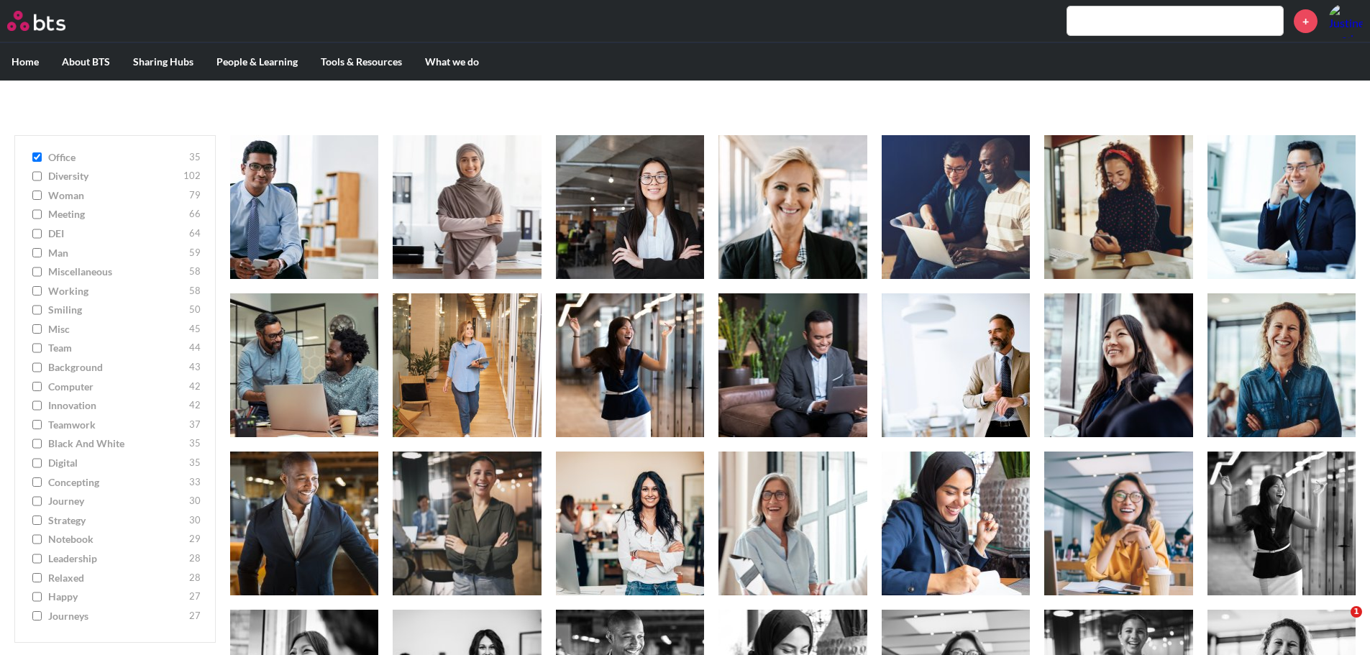
click at [40, 157] on input "office 35" at bounding box center [36, 157] width 9 height 10
checkbox input "false"
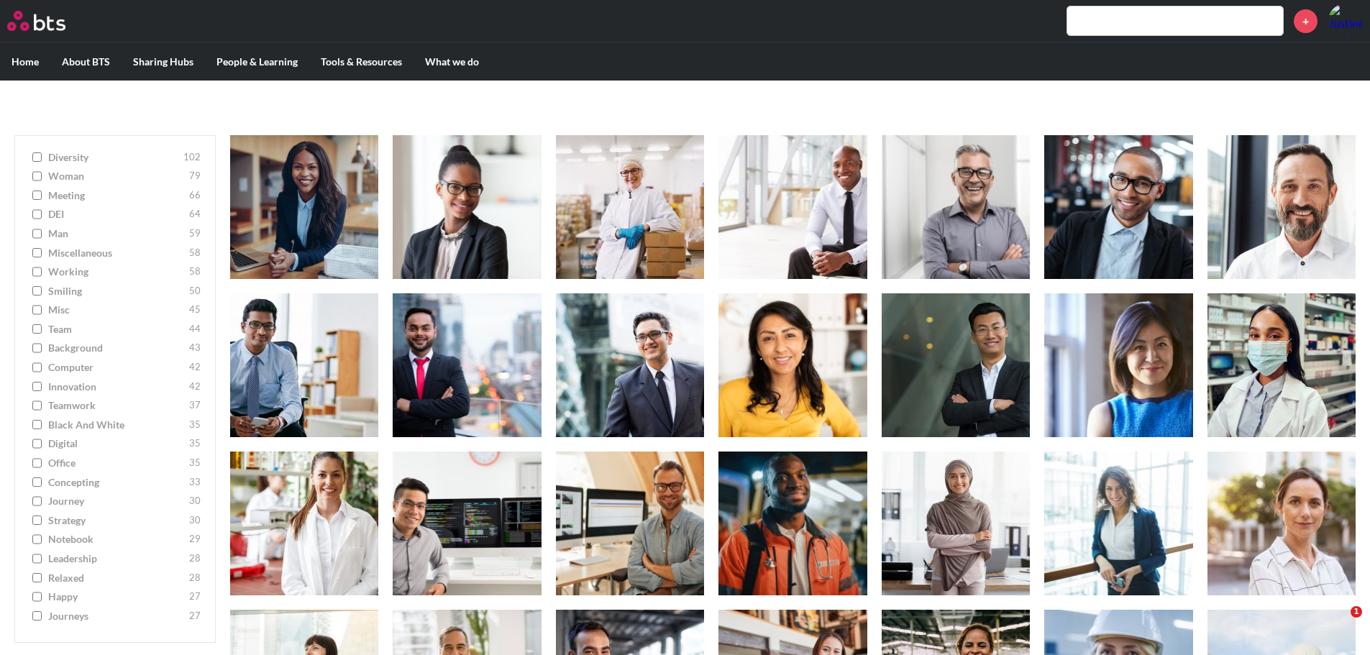
click at [39, 332] on input "team 44" at bounding box center [36, 329] width 9 height 10
checkbox input "true"
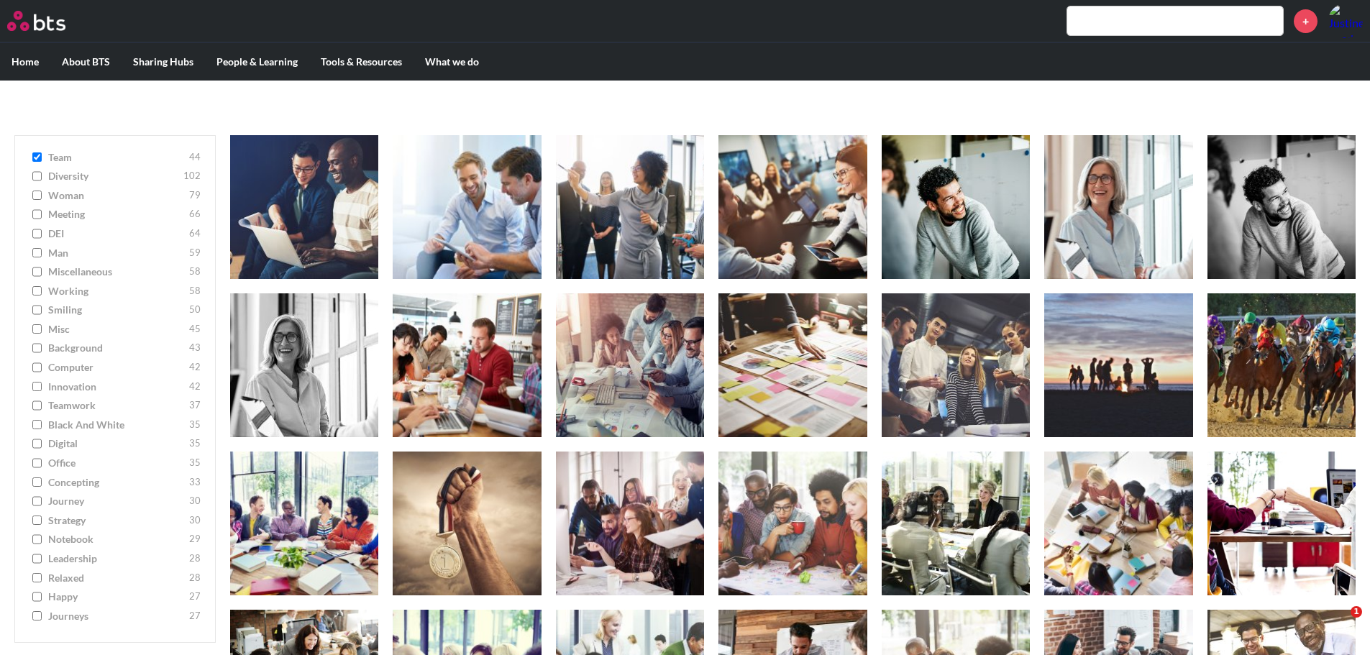
click at [39, 424] on input "Black and White 35" at bounding box center [36, 425] width 9 height 10
checkbox input "true"
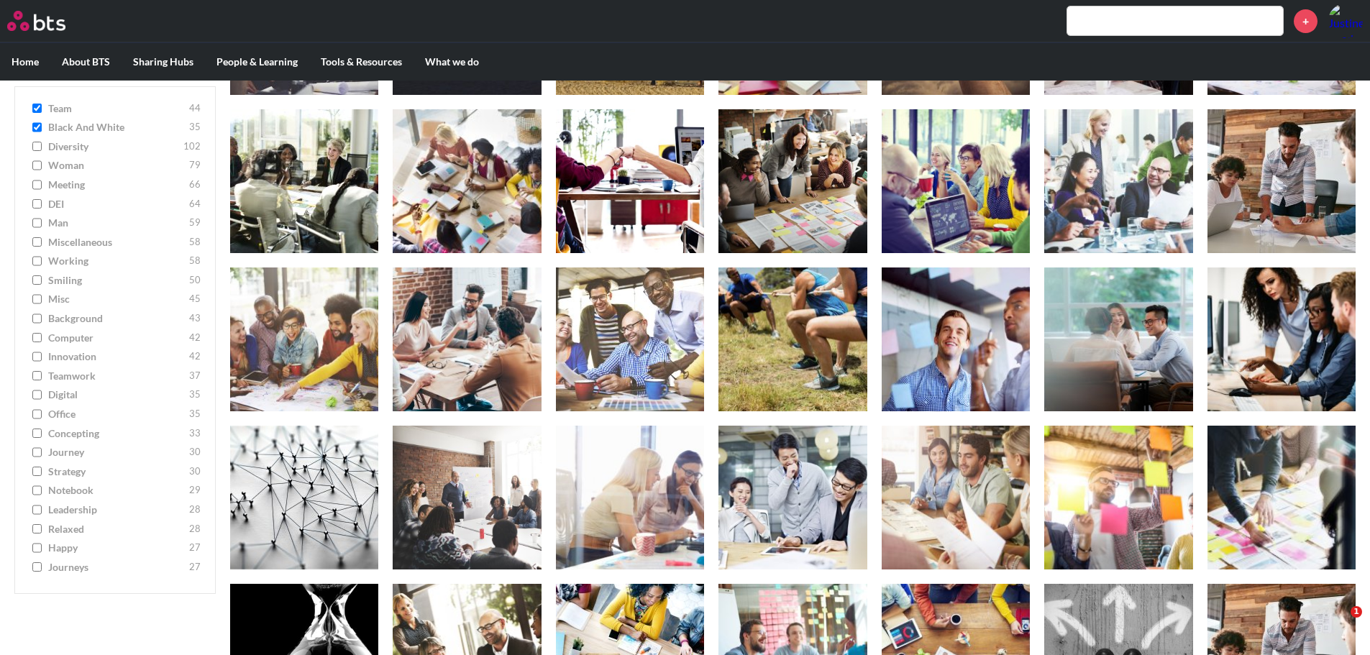
scroll to position [1370, 0]
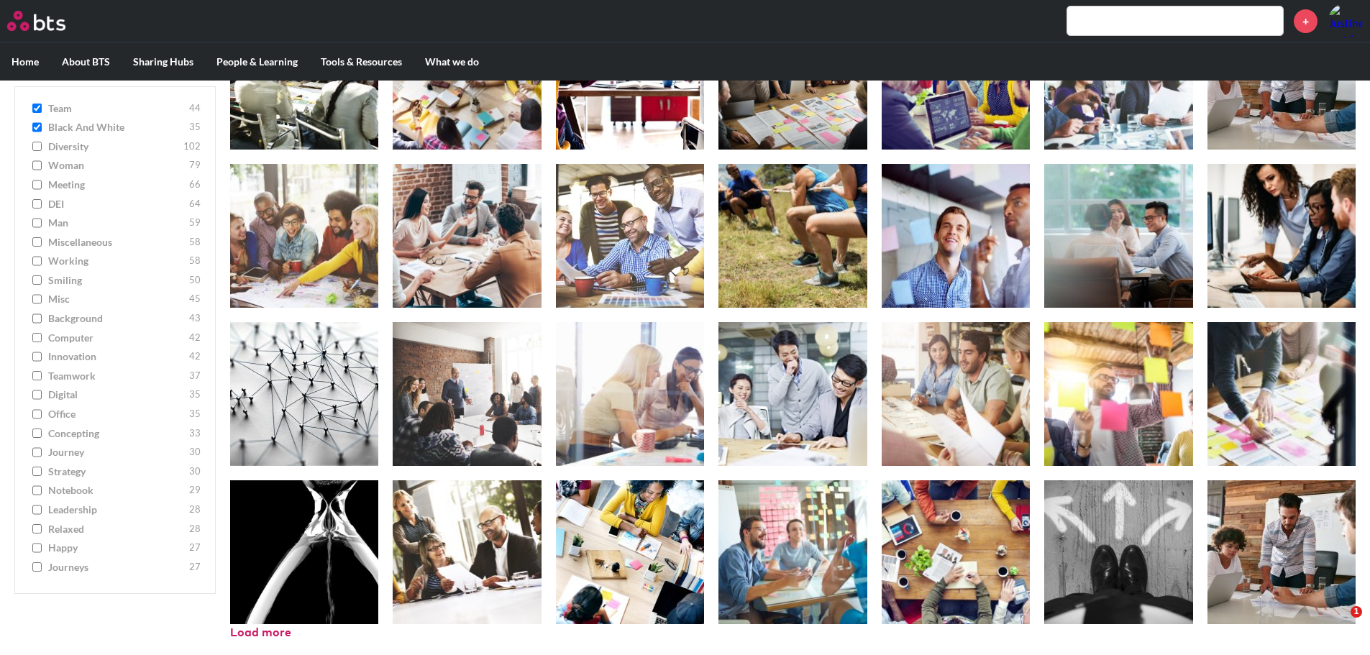
click at [39, 108] on input "team 44" at bounding box center [36, 109] width 9 height 10
checkbox input "false"
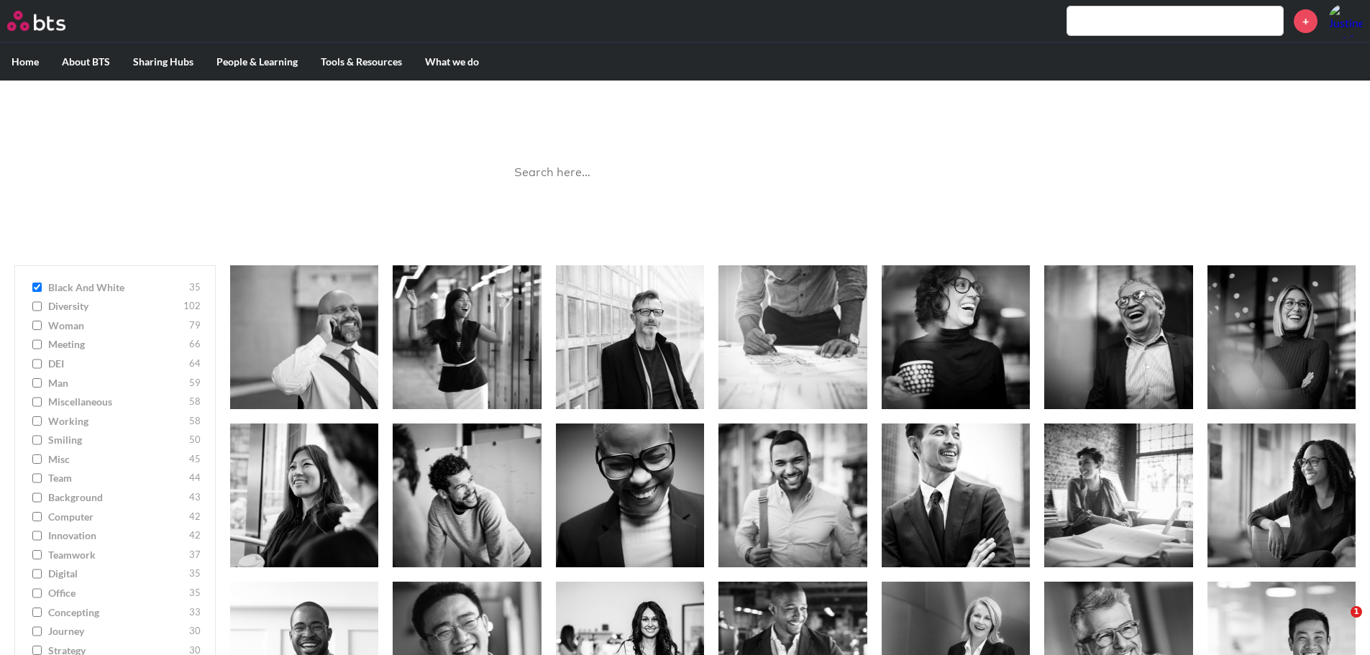
scroll to position [0, 0]
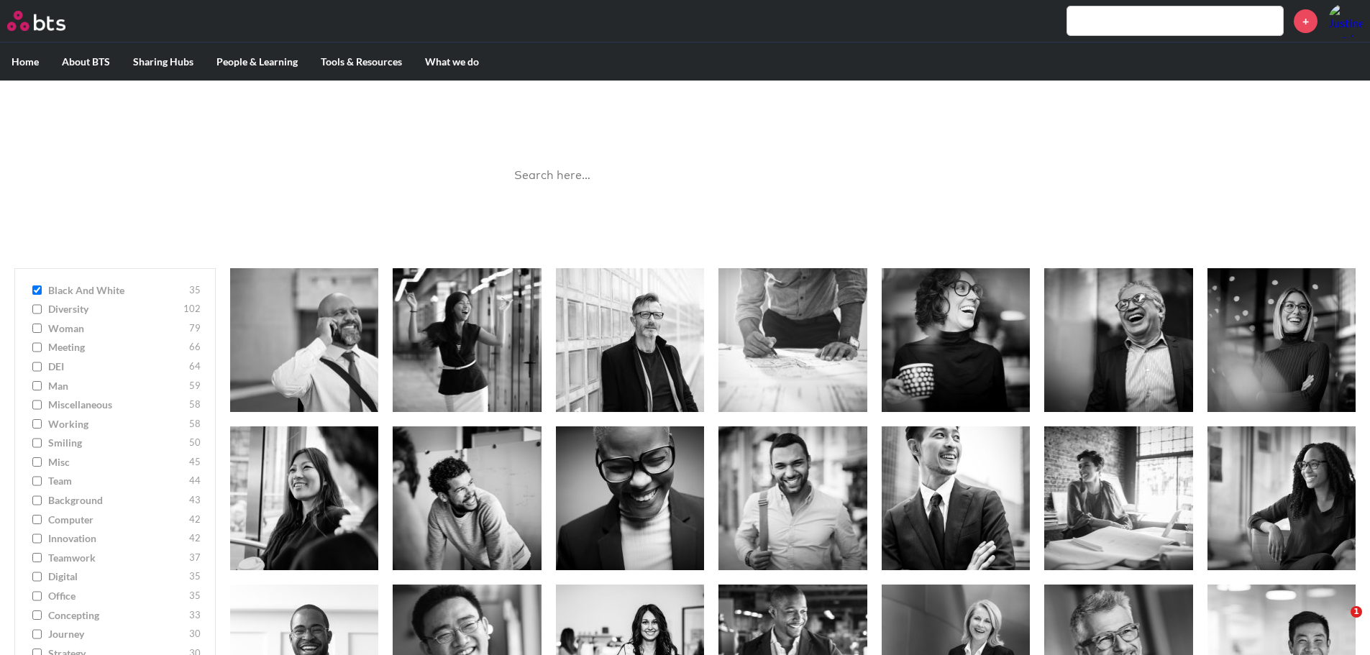
click at [37, 420] on input "working 58" at bounding box center [36, 424] width 9 height 10
checkbox input "true"
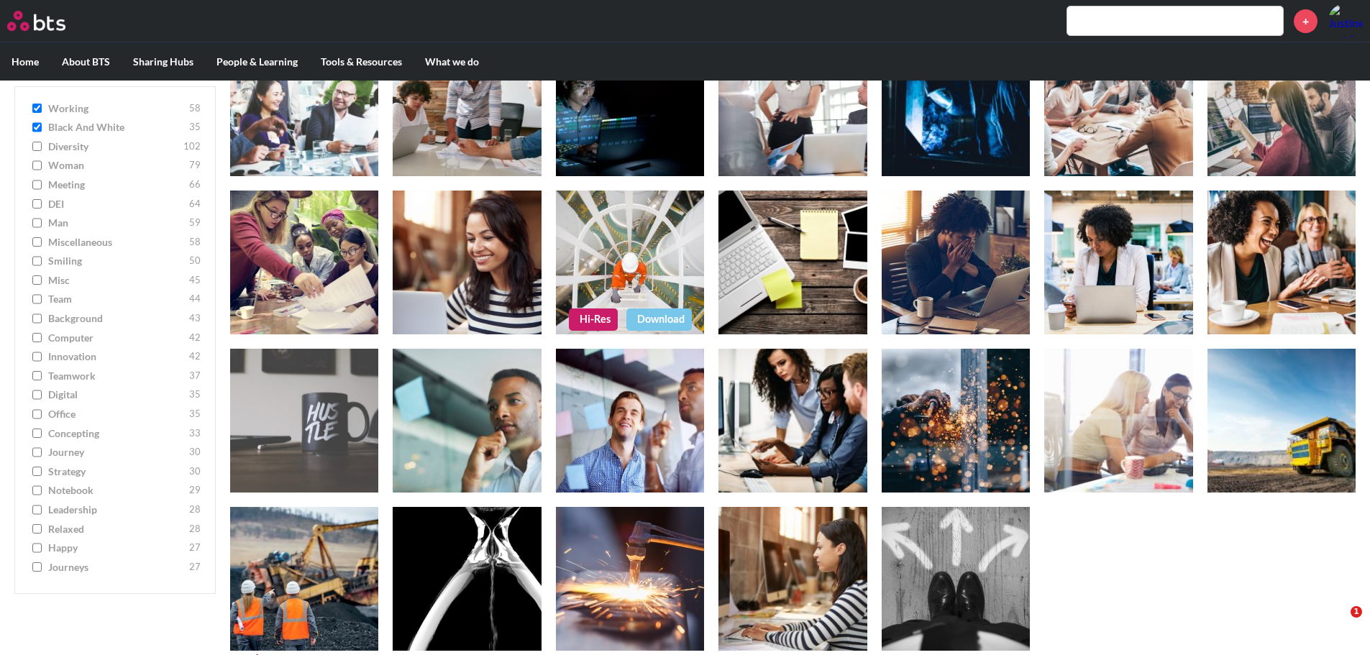
scroll to position [1686, 0]
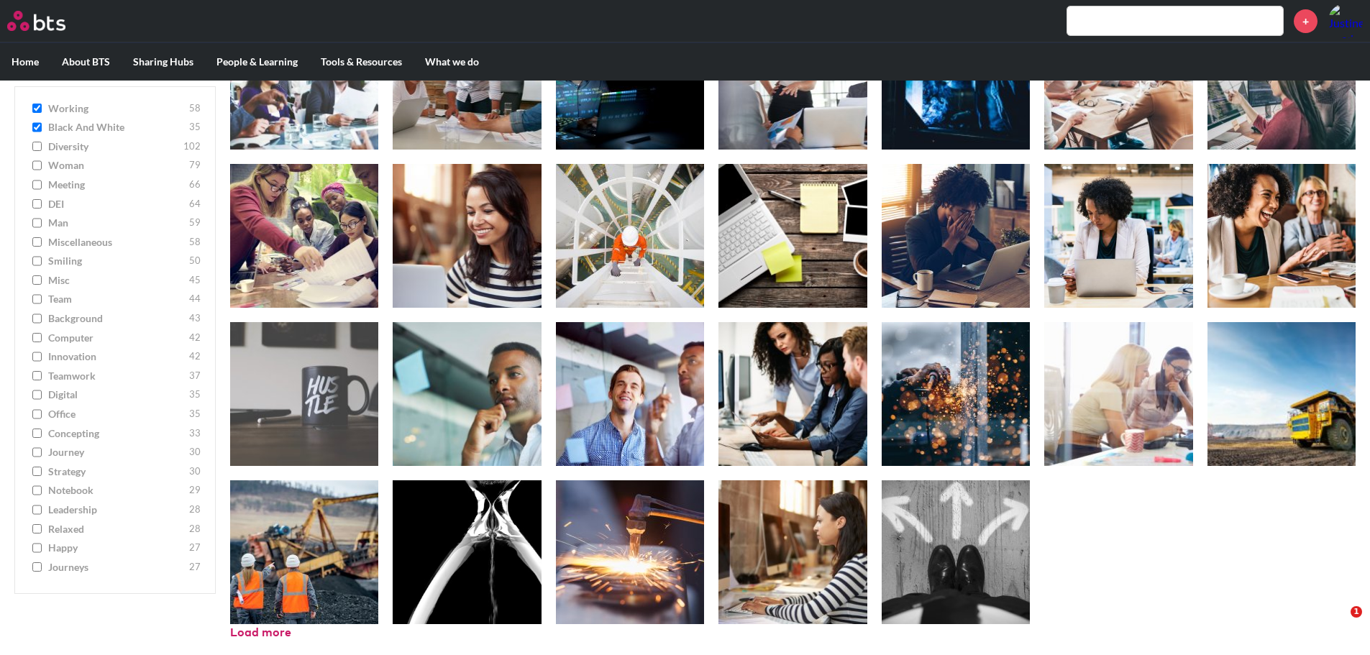
drag, startPoint x: 37, startPoint y: 127, endPoint x: 38, endPoint y: 111, distance: 16.6
click at [37, 125] on input "Black and White 35" at bounding box center [36, 128] width 9 height 10
checkbox input "false"
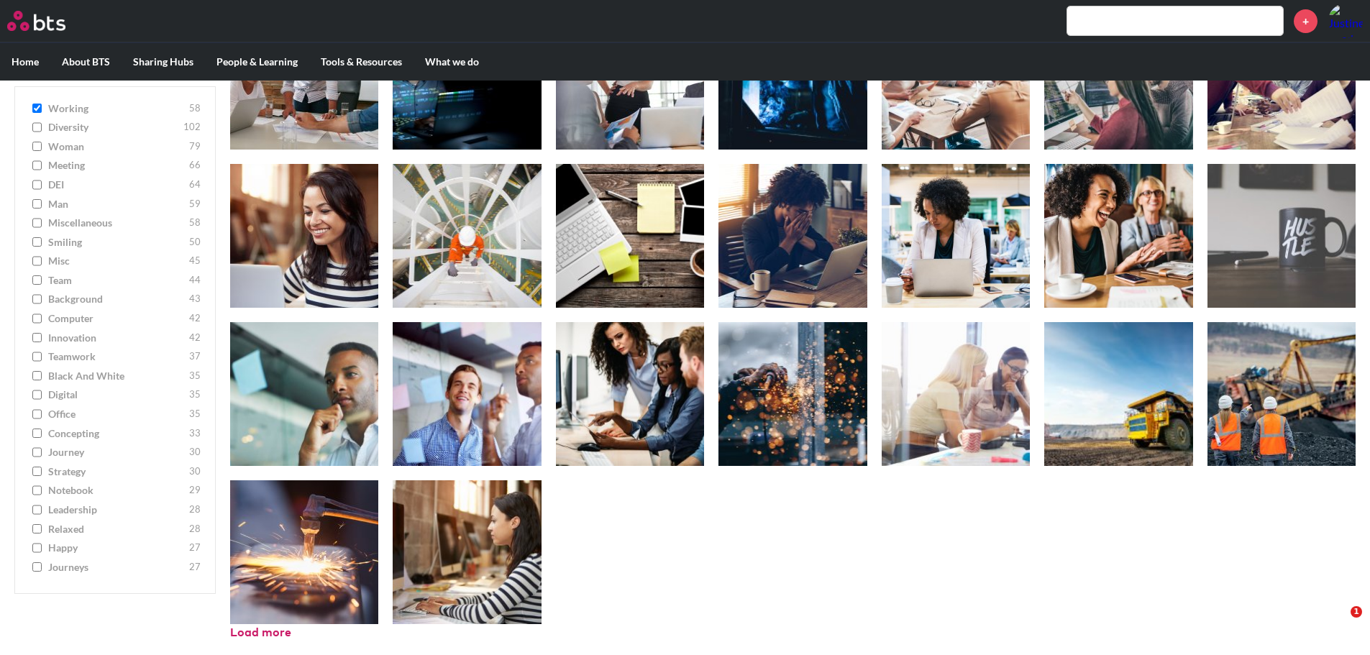
scroll to position [1053, 0]
click at [38, 104] on input "working 58" at bounding box center [36, 109] width 9 height 10
checkbox input "false"
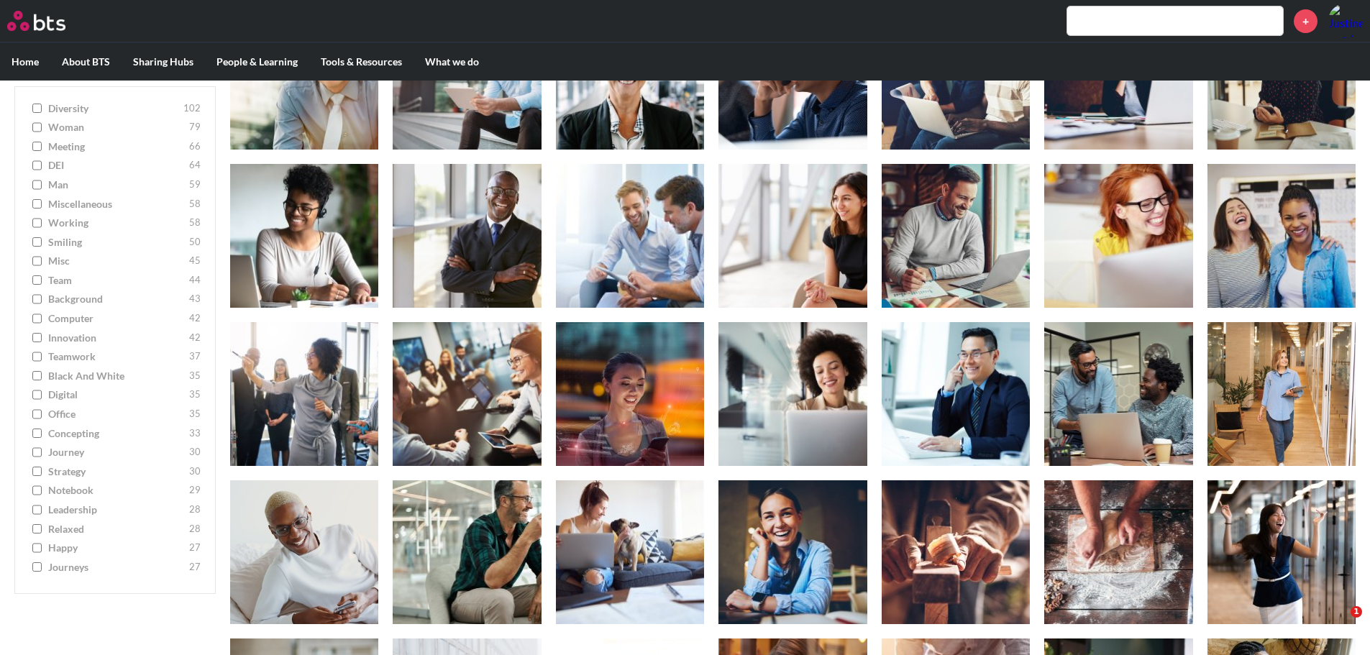
click at [40, 221] on input "working 58" at bounding box center [36, 224] width 9 height 10
checkbox input "true"
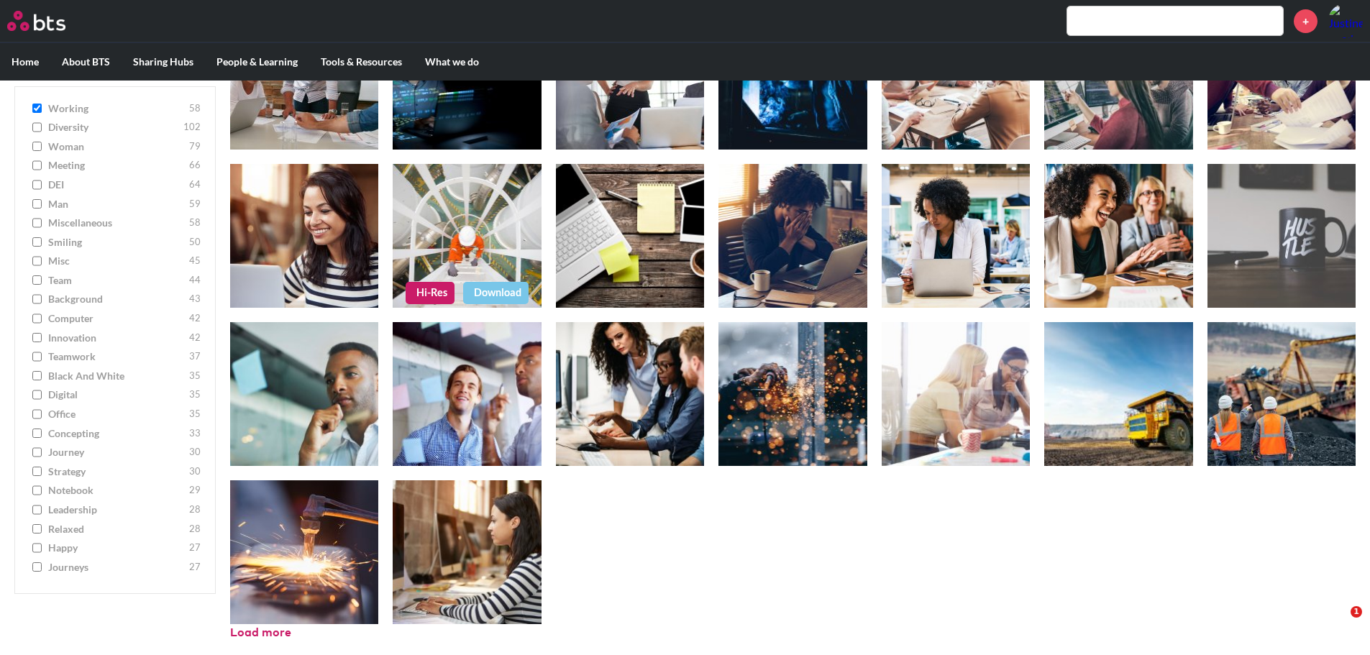
scroll to position [766, 0]
